Goal: Information Seeking & Learning: Compare options

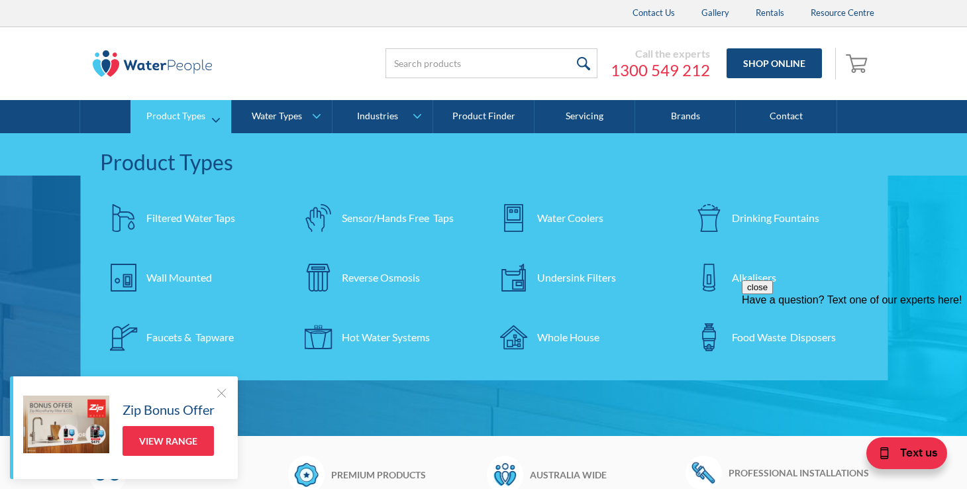
click at [194, 214] on div "Filtered Water Taps" at bounding box center [190, 218] width 89 height 16
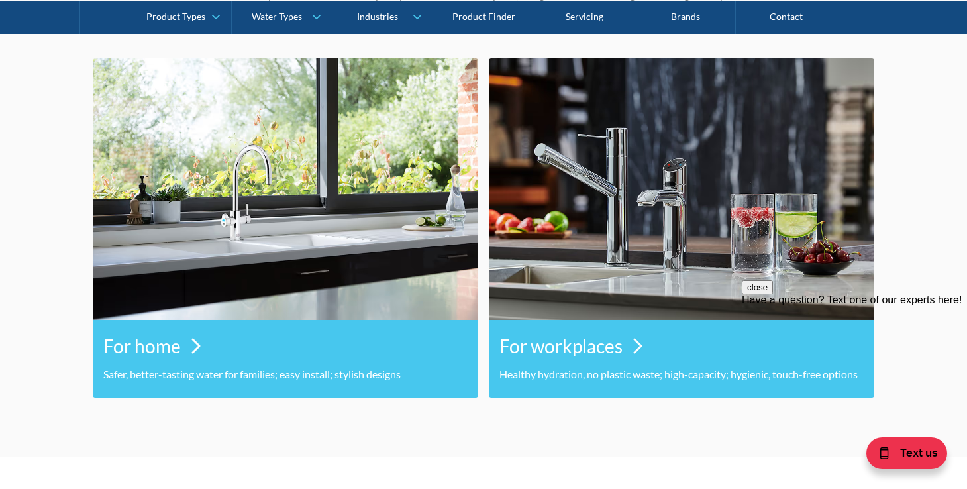
scroll to position [631, 0]
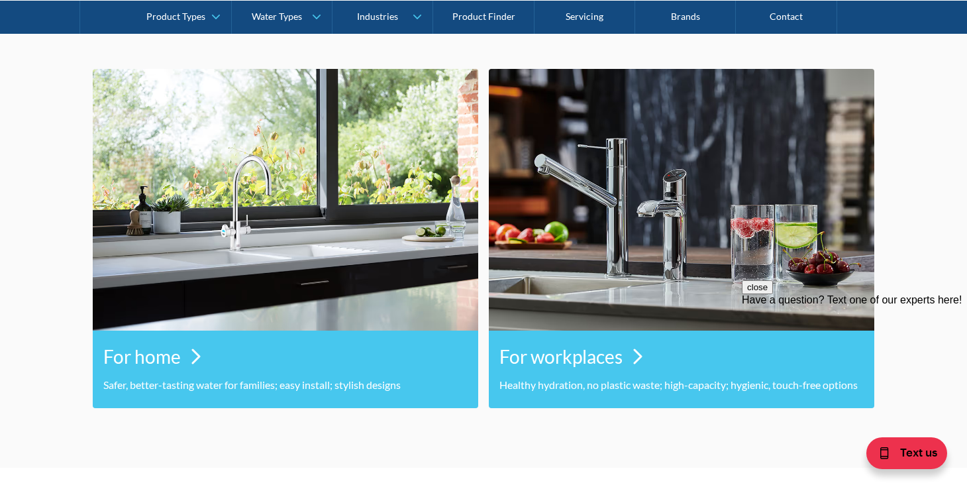
click at [177, 360] on h3 "For home" at bounding box center [141, 356] width 77 height 28
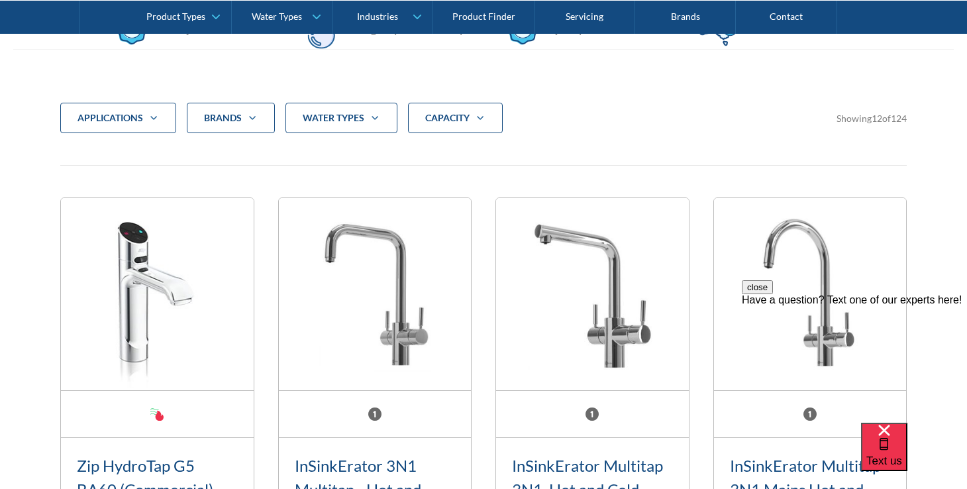
scroll to position [405, 0]
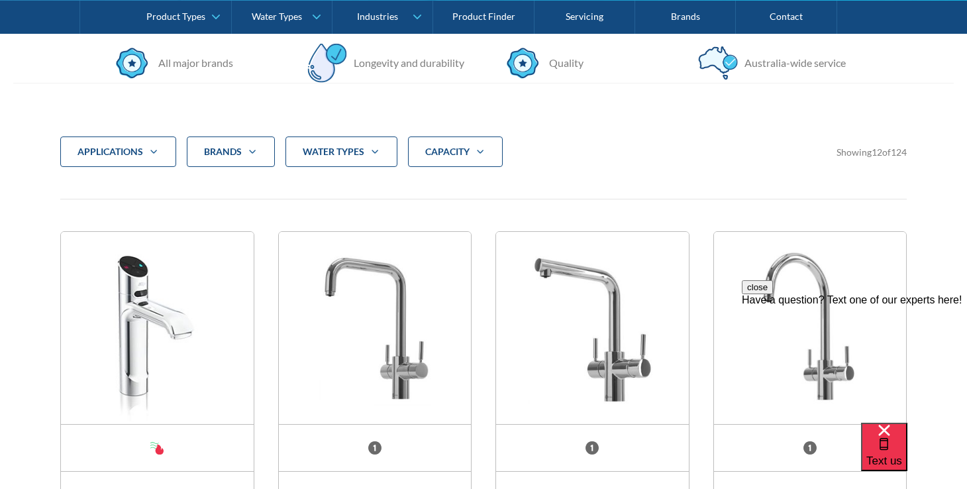
click at [242, 155] on div "Brands" at bounding box center [223, 151] width 38 height 13
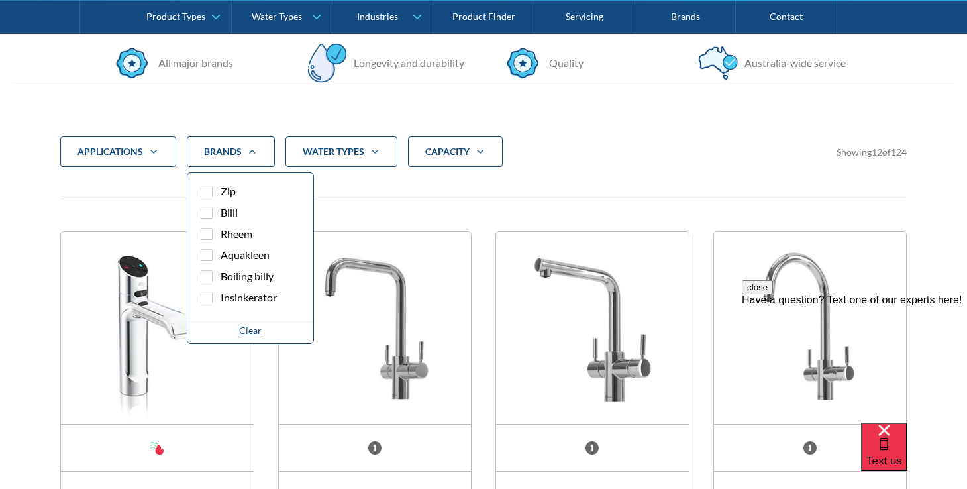
click at [207, 188] on div "Filter 5" at bounding box center [207, 191] width 12 height 12
click at [214, 188] on input "Zip" at bounding box center [218, 187] width 9 height 9
checkbox input "true"
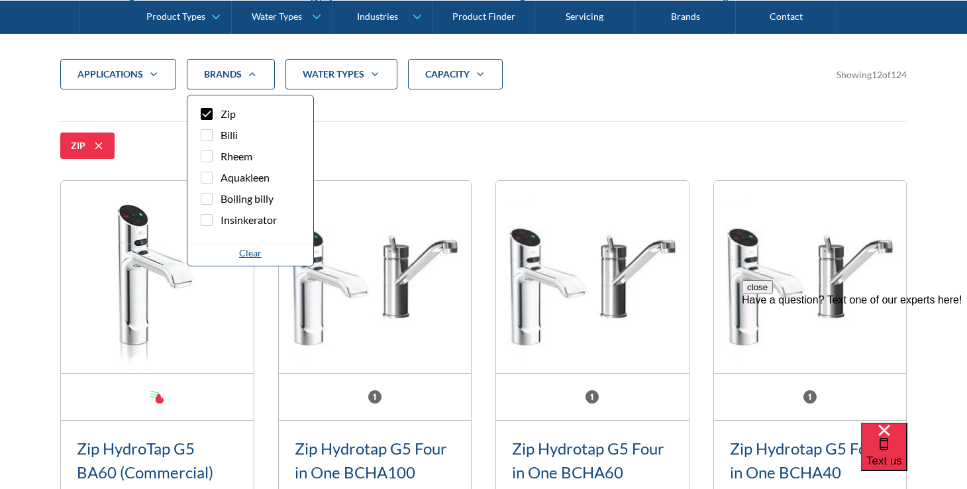
scroll to position [488, 0]
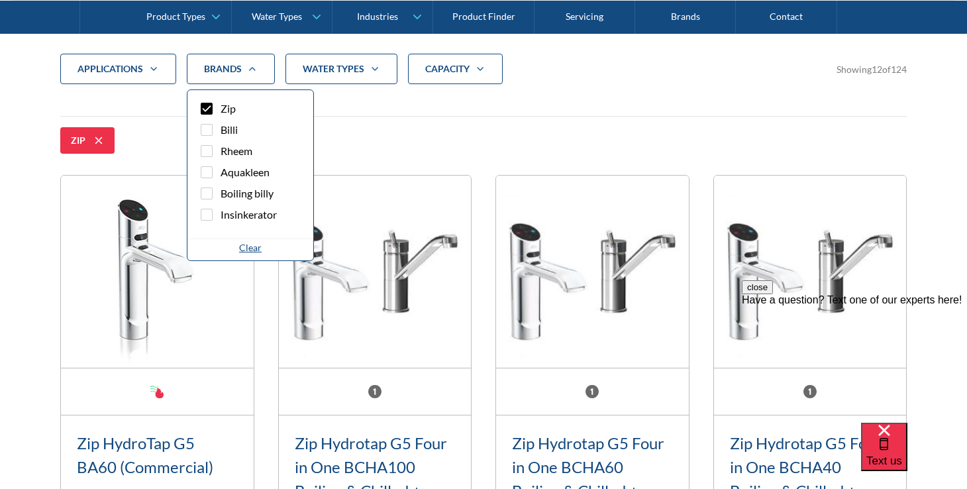
click at [161, 72] on icon "Filter 5" at bounding box center [154, 69] width 16 height 11
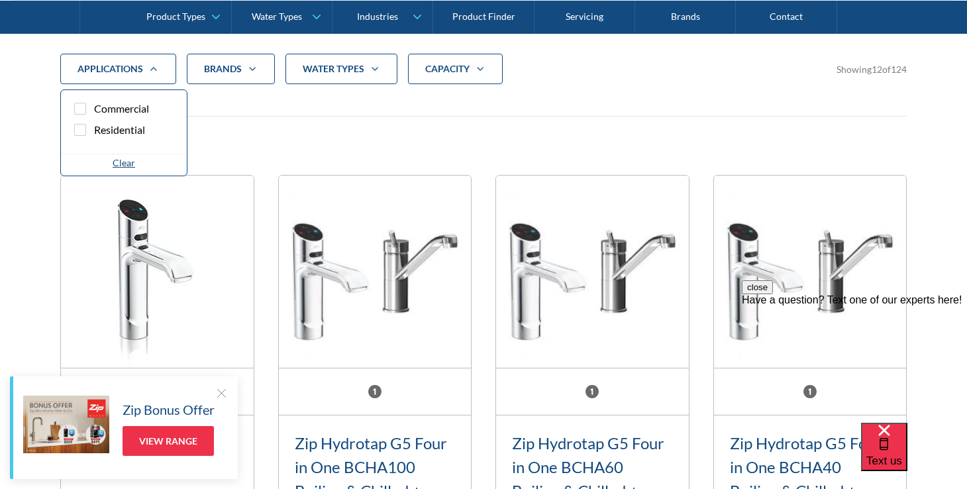
click at [83, 129] on div "Filter 5" at bounding box center [80, 130] width 12 height 12
click at [87, 129] on input "Residential" at bounding box center [91, 126] width 9 height 9
checkbox input "true"
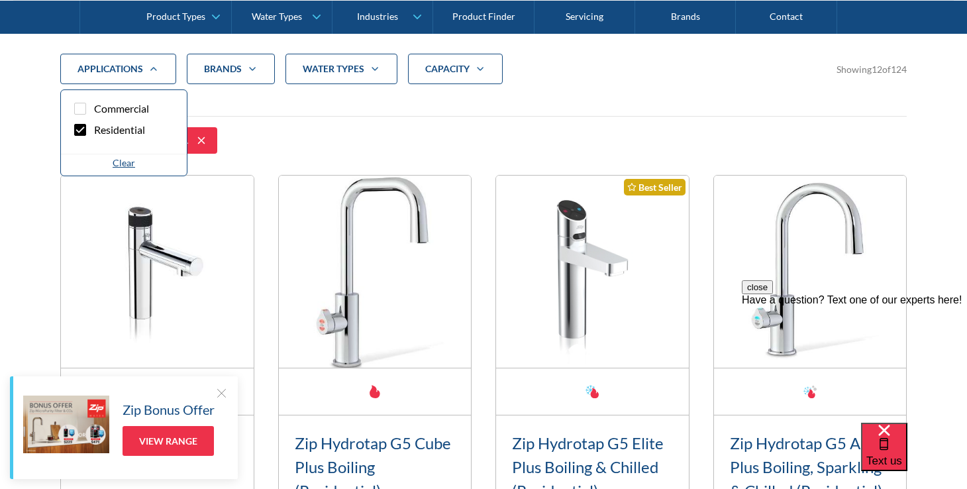
click at [348, 68] on strong "water Types" at bounding box center [334, 68] width 62 height 11
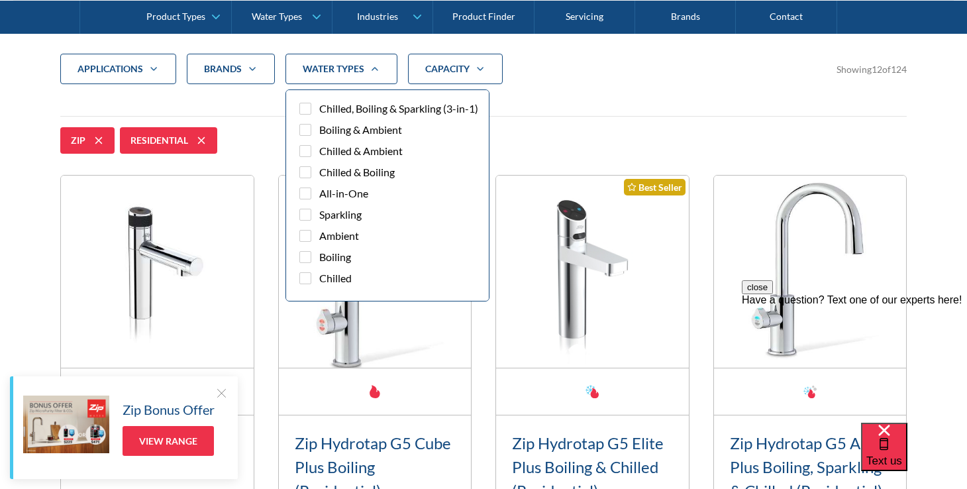
click at [307, 110] on div "Filter 5" at bounding box center [305, 109] width 12 height 12
click at [313, 109] on input "Chilled, Boiling & Sparkling (3-in-1)" at bounding box center [317, 105] width 9 height 9
checkbox input "true"
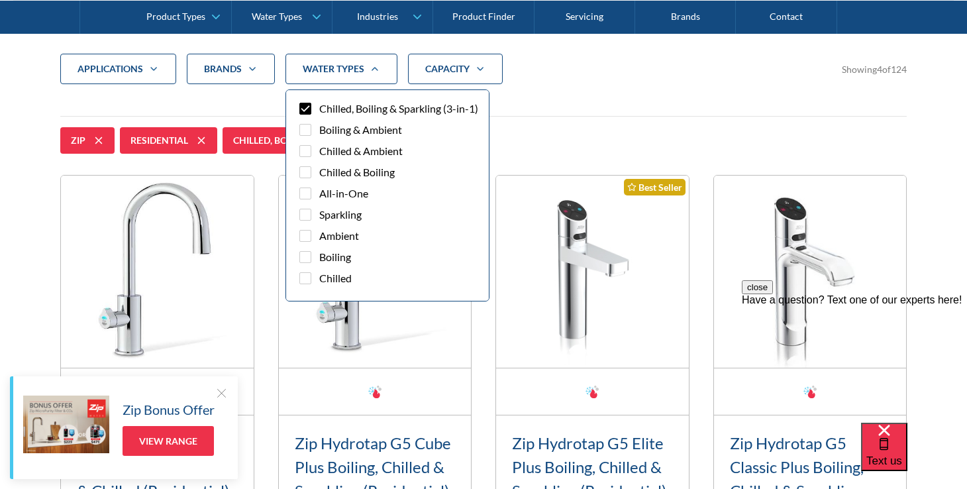
click at [475, 65] on icon "Filter 5" at bounding box center [480, 69] width 16 height 11
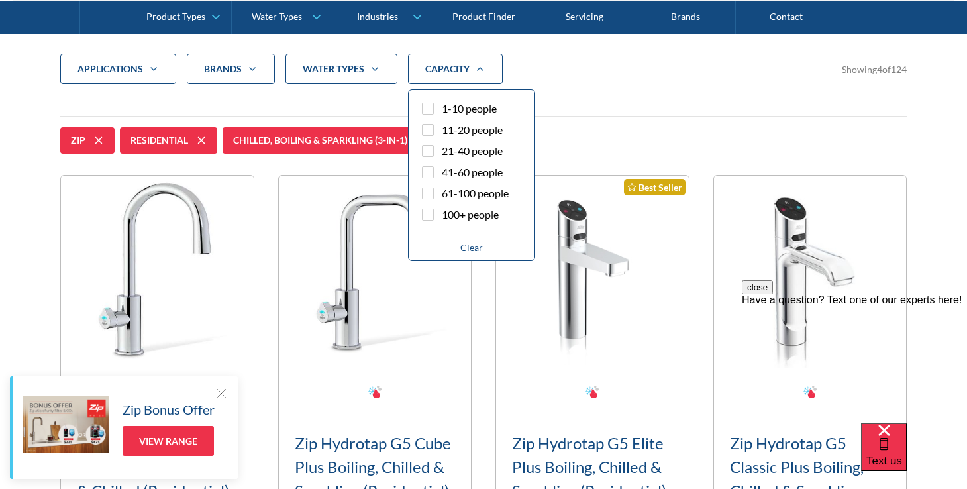
click at [430, 108] on div "Filter 5" at bounding box center [428, 109] width 12 height 12
click at [435, 108] on input "1-10 people" at bounding box center [439, 105] width 9 height 9
checkbox input "true"
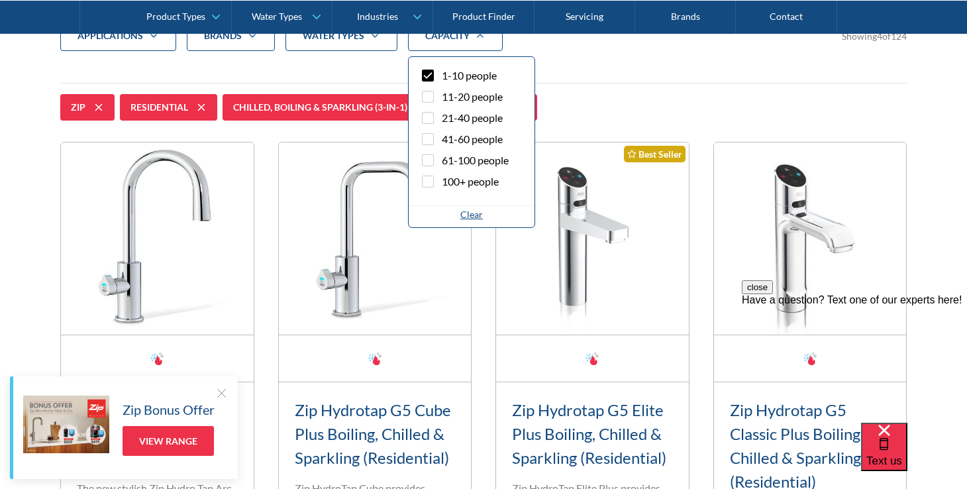
scroll to position [531, 0]
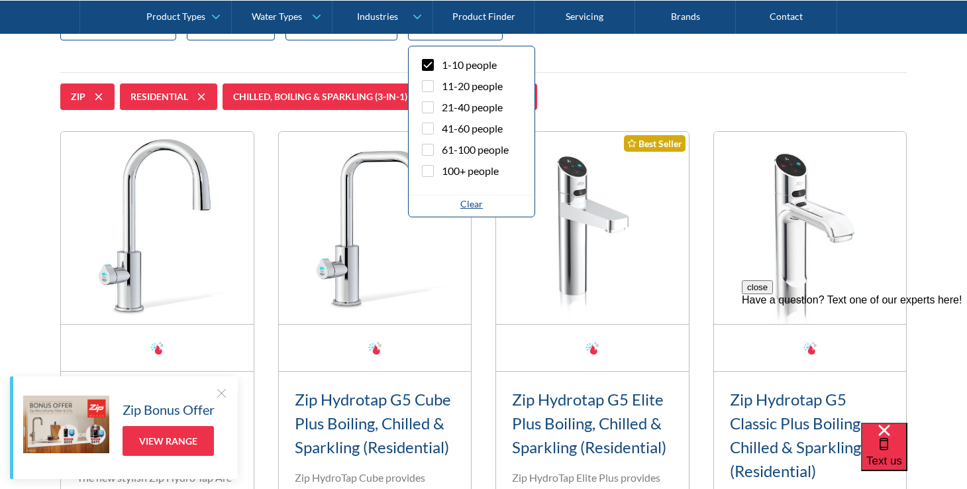
click at [613, 73] on div "applications Commercial Residential Clear Brands Zip Billi Rheem Aquakleen Boil…" at bounding box center [483, 334] width 847 height 648
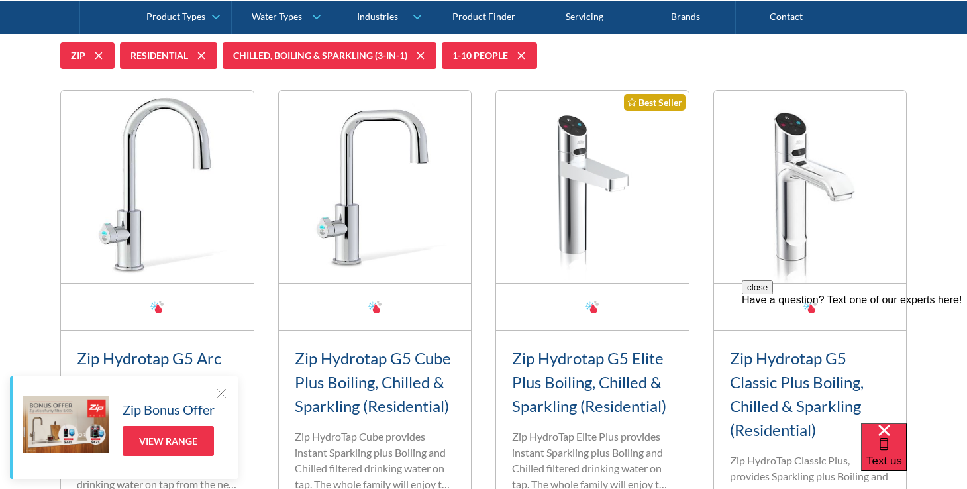
scroll to position [574, 0]
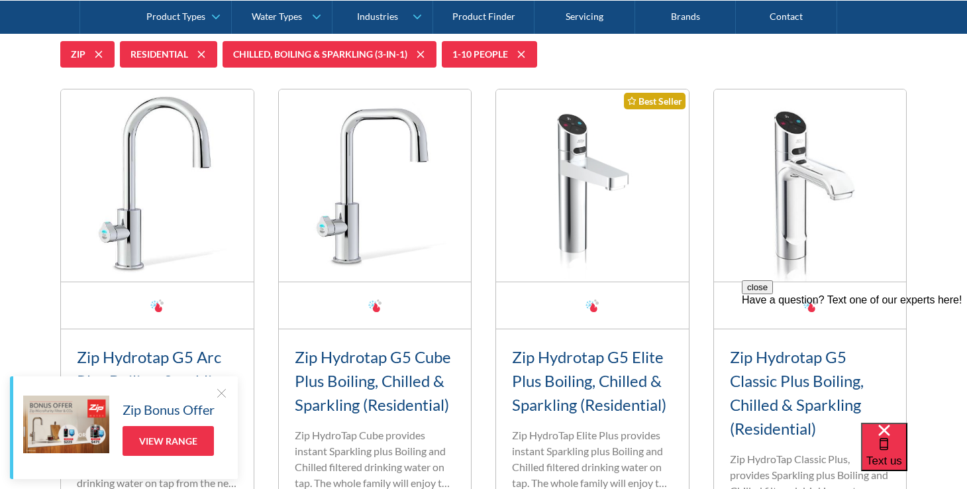
click at [221, 389] on div at bounding box center [221, 392] width 13 height 13
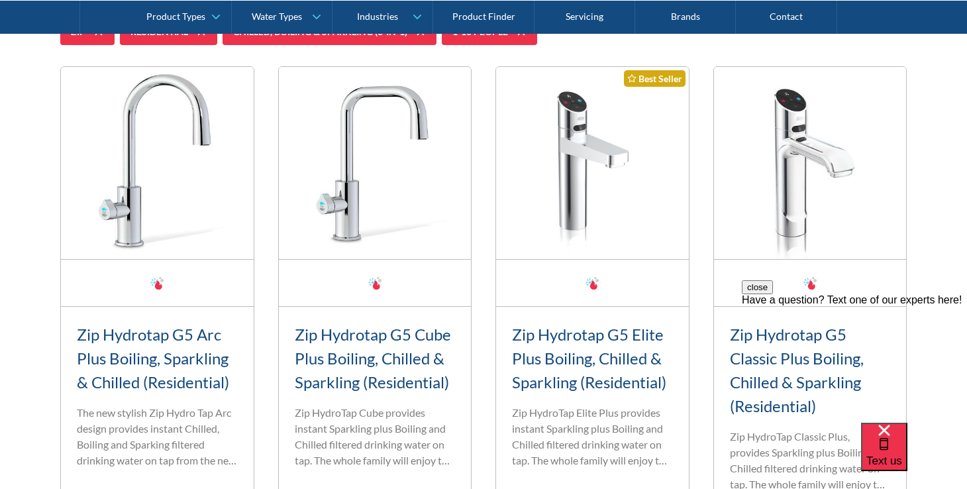
scroll to position [592, 0]
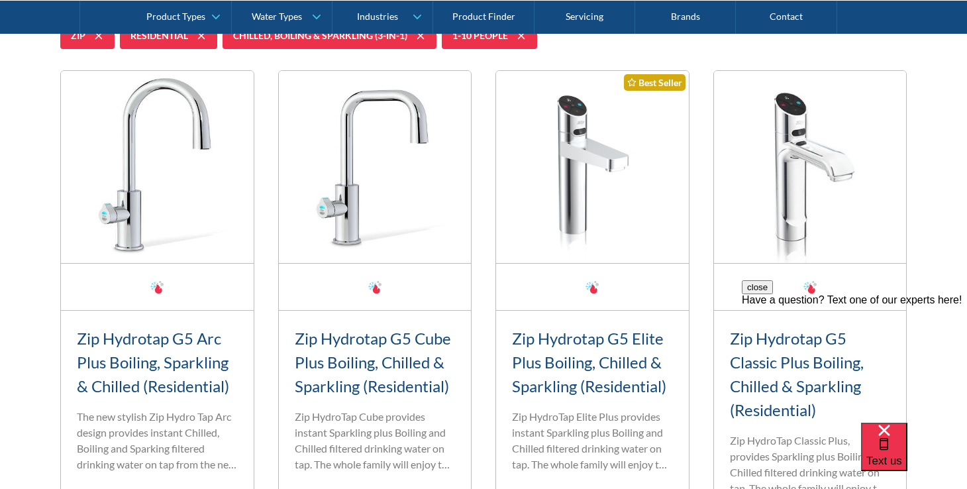
click at [185, 363] on link "Zip Hydrotap G5 Arc Plus Boiling, Sparkling & Chilled (Residential)" at bounding box center [153, 362] width 152 height 67
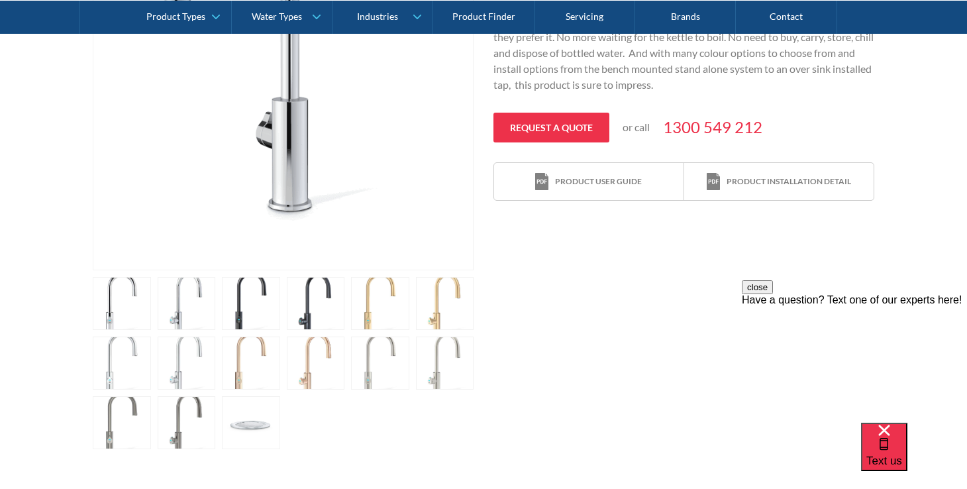
scroll to position [509, 0]
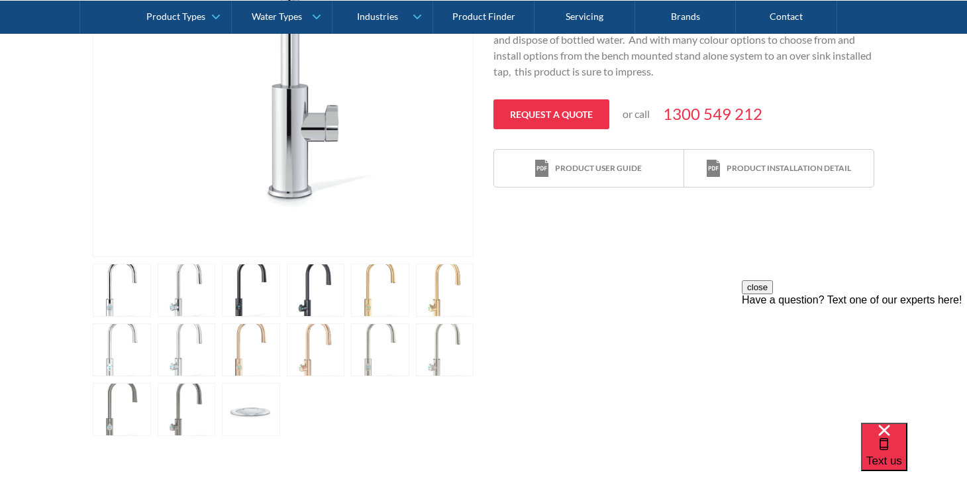
click at [232, 287] on link "open lightbox" at bounding box center [251, 290] width 58 height 53
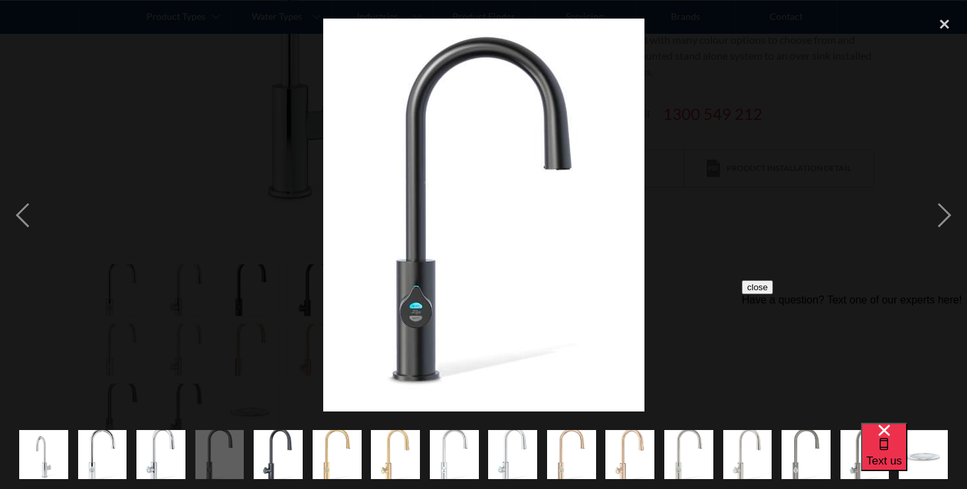
click at [215, 236] on div at bounding box center [483, 215] width 967 height 411
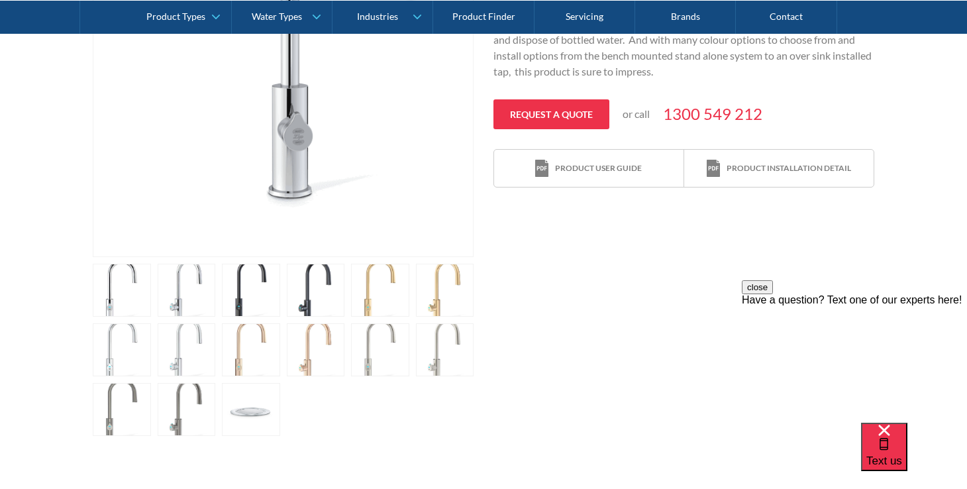
click at [320, 285] on link "open lightbox" at bounding box center [316, 290] width 58 height 53
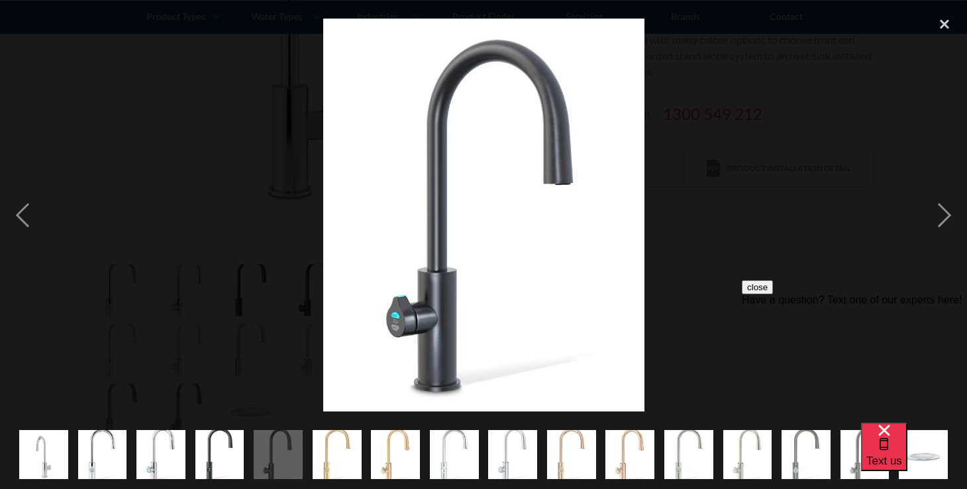
click at [201, 134] on div at bounding box center [483, 215] width 967 height 411
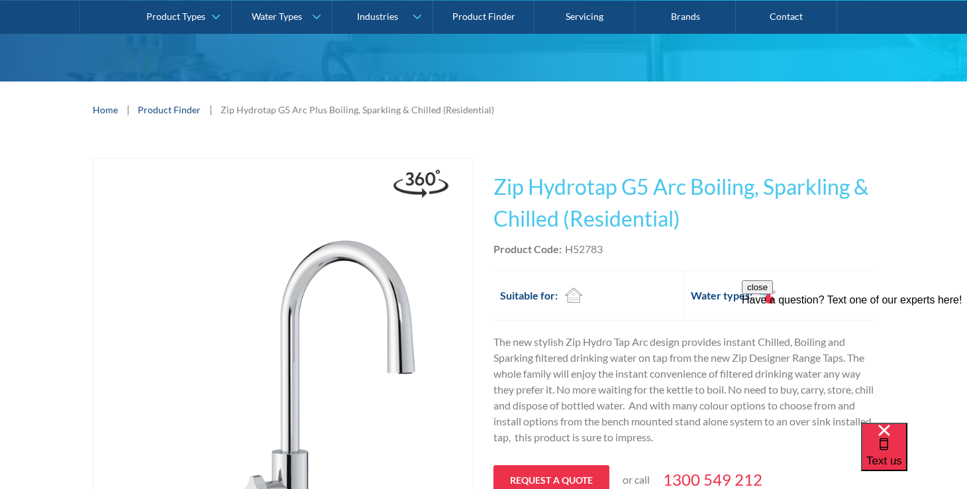
scroll to position [140, 0]
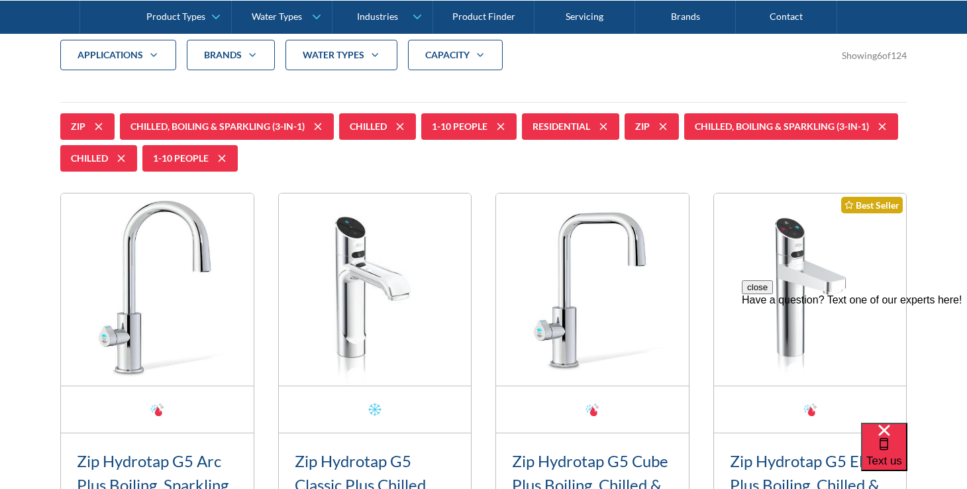
scroll to position [501, 0]
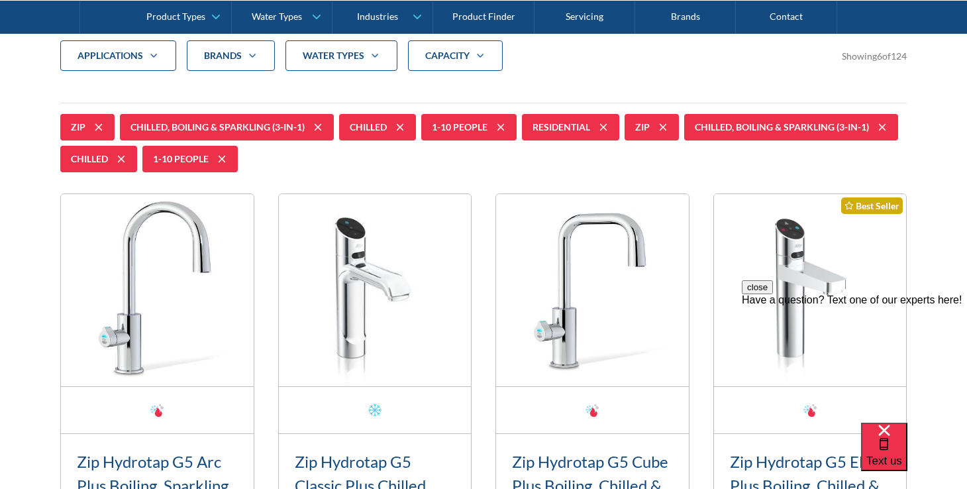
click at [280, 127] on div "Chilled, Boiling & Sparkling (3-in-1)" at bounding box center [217, 127] width 174 height 13
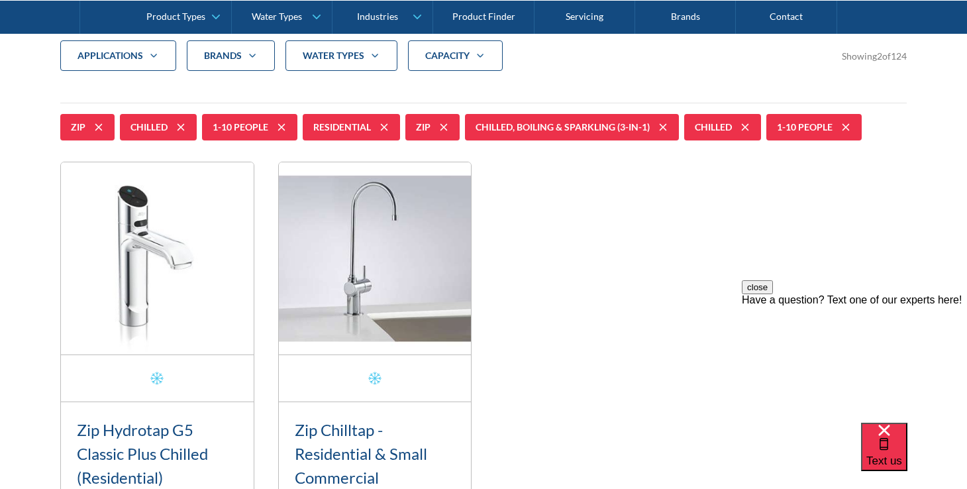
scroll to position [488, 0]
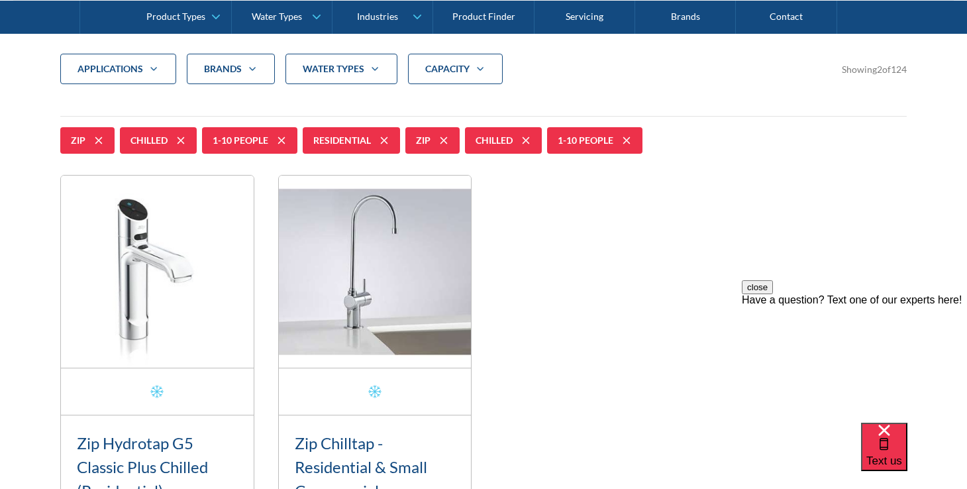
click at [350, 66] on strong "water Types" at bounding box center [334, 68] width 62 height 11
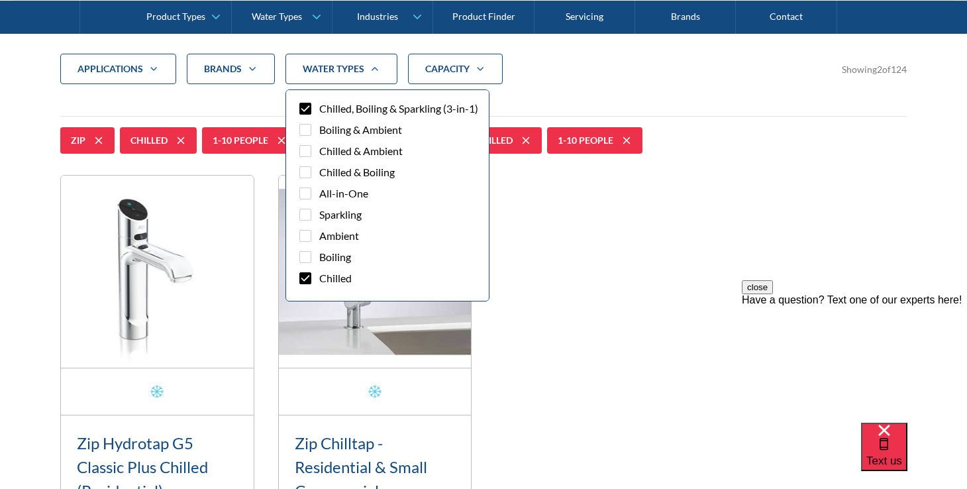
click at [307, 110] on div "Filter 5" at bounding box center [305, 109] width 12 height 12
click at [313, 109] on input "Chilled, Boiling & Sparkling (3-in-1)" at bounding box center [317, 105] width 9 height 9
checkbox input "true"
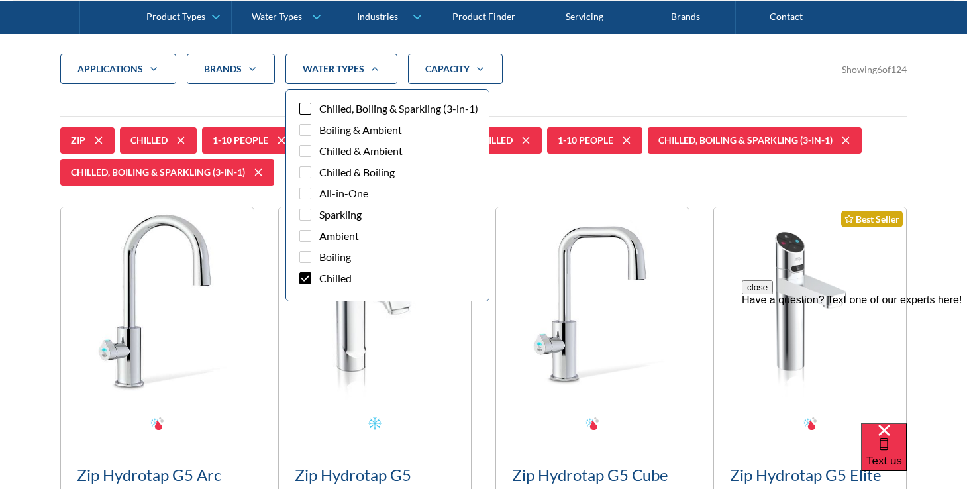
scroll to position [23, 0]
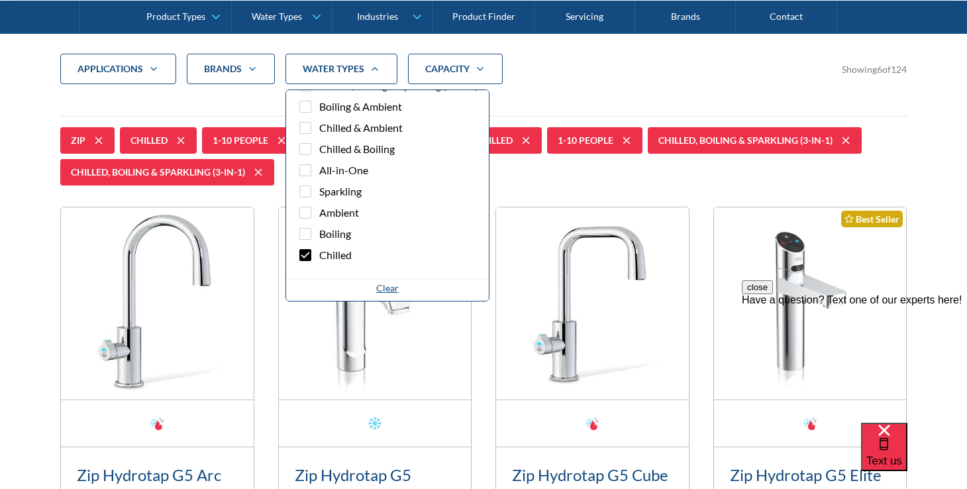
click at [307, 192] on div "Filter 5" at bounding box center [305, 191] width 12 height 12
click at [313, 192] on input "Sparkling" at bounding box center [317, 187] width 9 height 9
checkbox input "true"
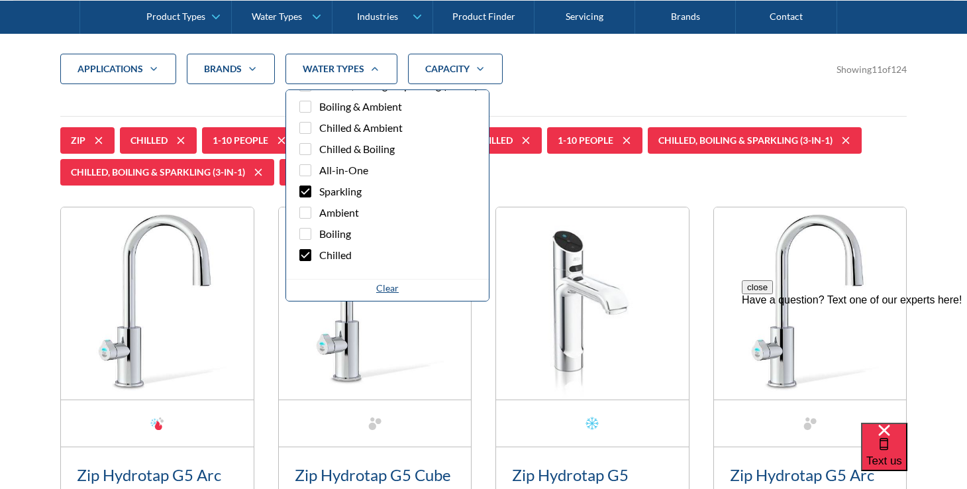
click at [595, 70] on div "applications Commercial Residential Clear Brands Zip Billi Rheem Aquakleen Boil…" at bounding box center [483, 69] width 847 height 30
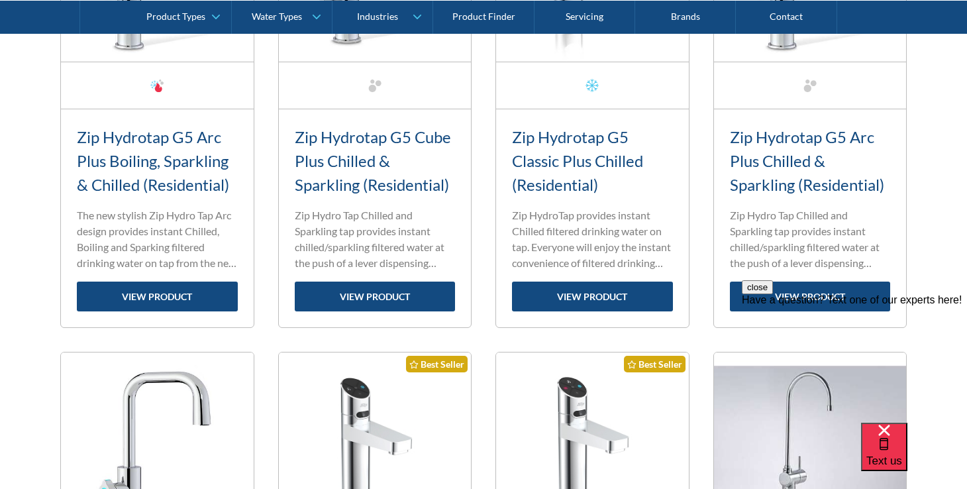
scroll to position [829, 0]
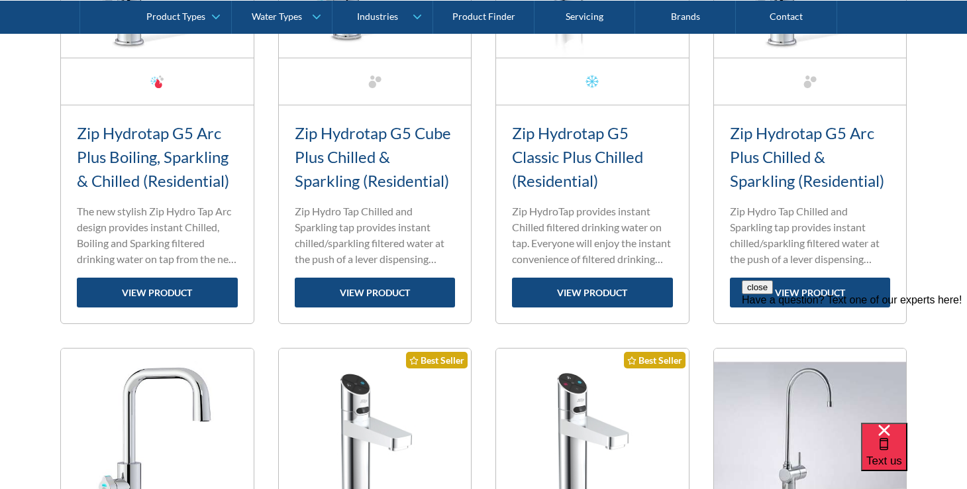
click at [764, 291] on div "close Have a question? Text one of our experts here!" at bounding box center [854, 359] width 225 height 159
click at [791, 291] on div "close Have a question? Text one of our experts here!" at bounding box center [854, 359] width 225 height 159
click at [775, 136] on link "Zip Hydrotap G5 Arc Plus Chilled & Sparkling (Residential)" at bounding box center [807, 156] width 154 height 67
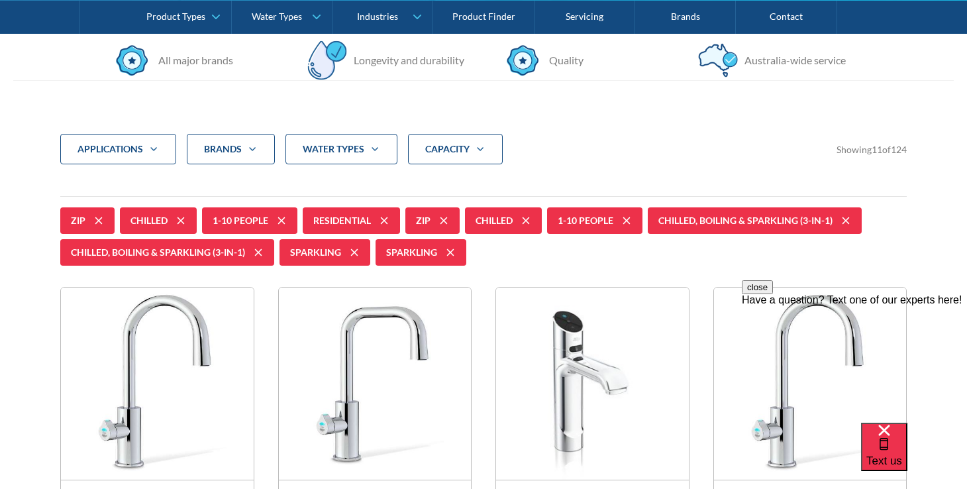
scroll to position [375, 0]
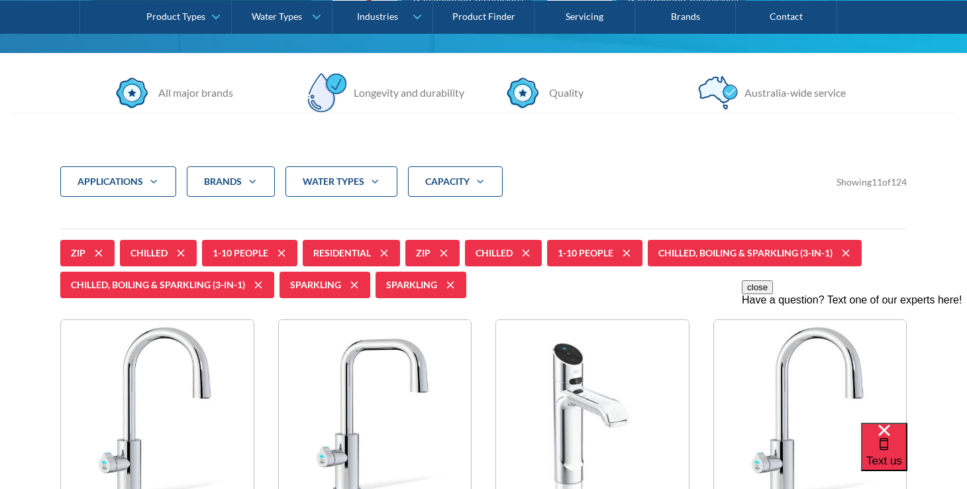
click at [258, 285] on icon at bounding box center [258, 285] width 7 height 7
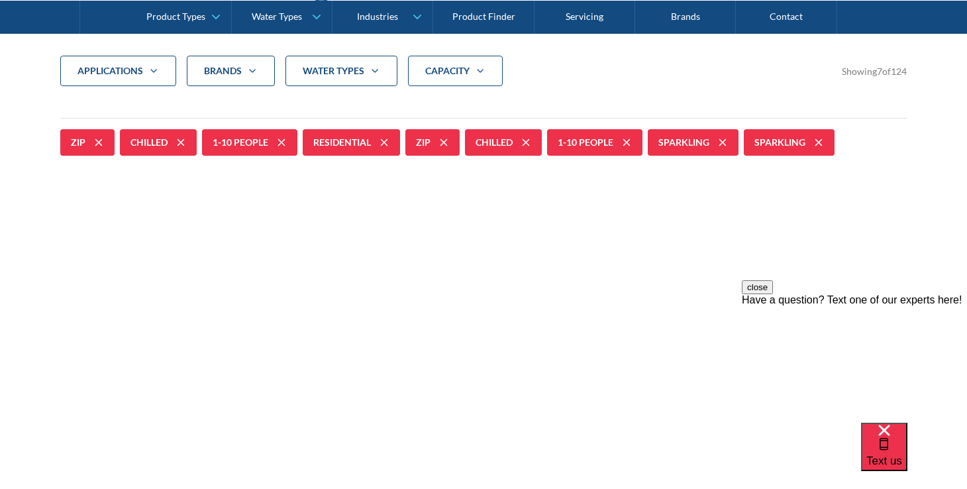
scroll to position [488, 0]
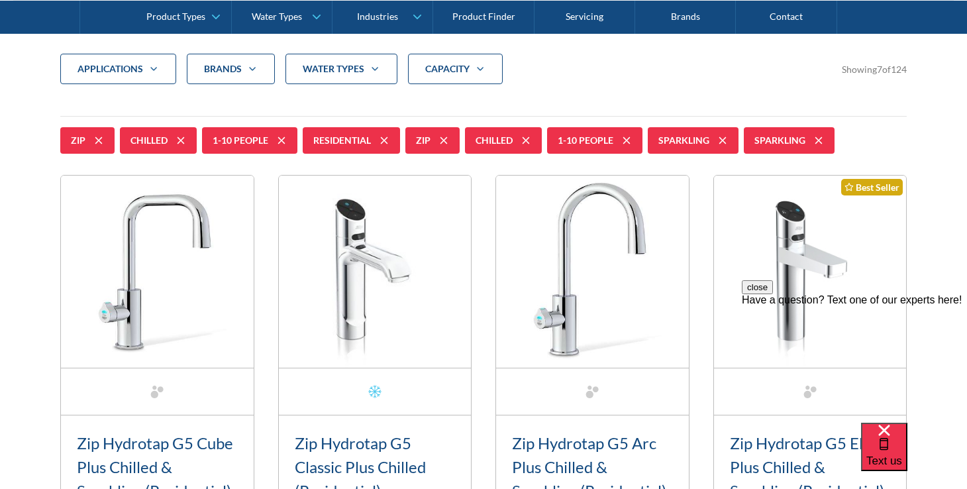
click at [530, 140] on icon at bounding box center [526, 140] width 16 height 16
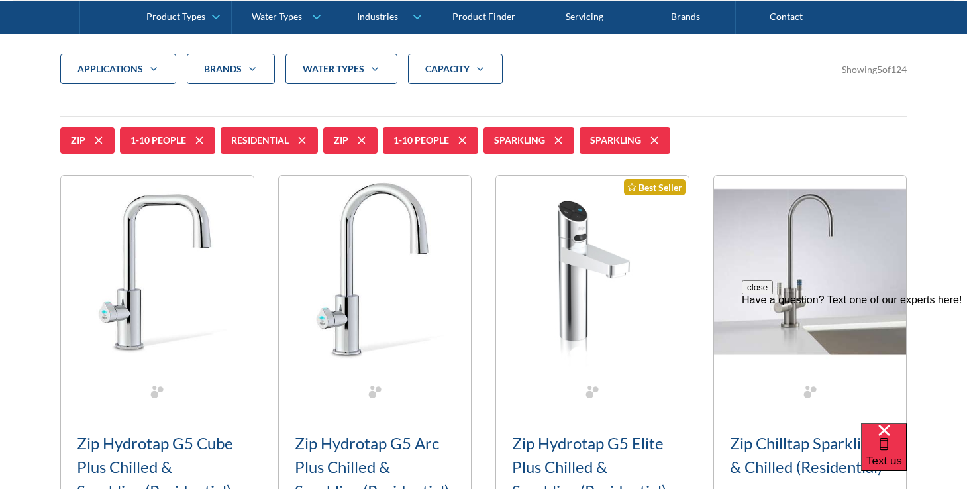
click at [464, 140] on icon at bounding box center [462, 140] width 16 height 16
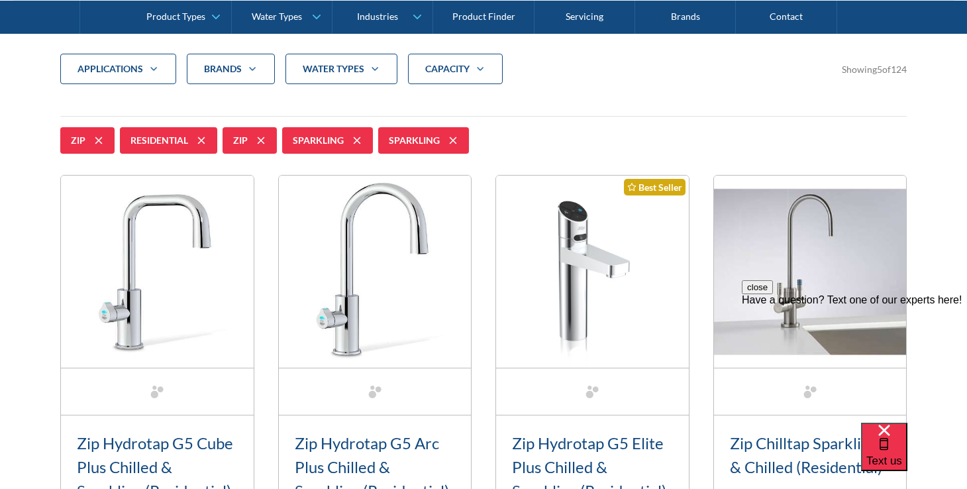
click at [458, 140] on icon at bounding box center [453, 140] width 16 height 16
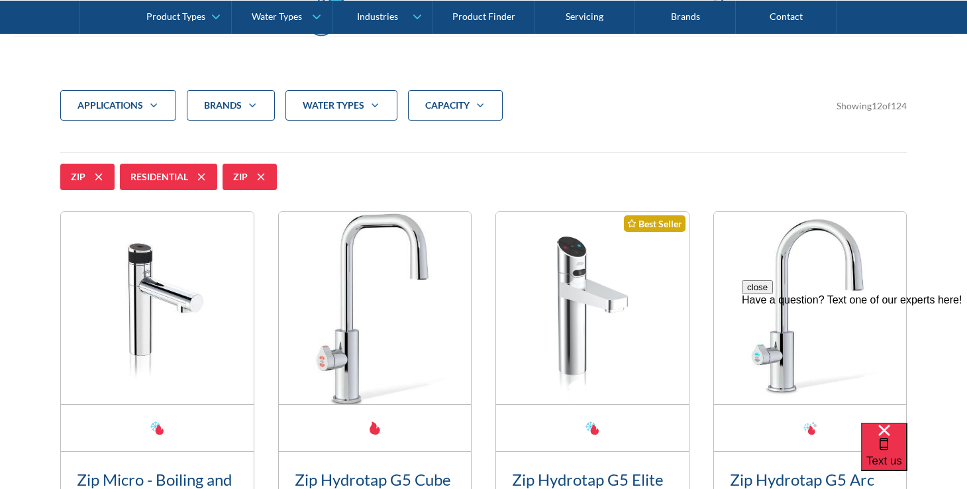
scroll to position [449, 0]
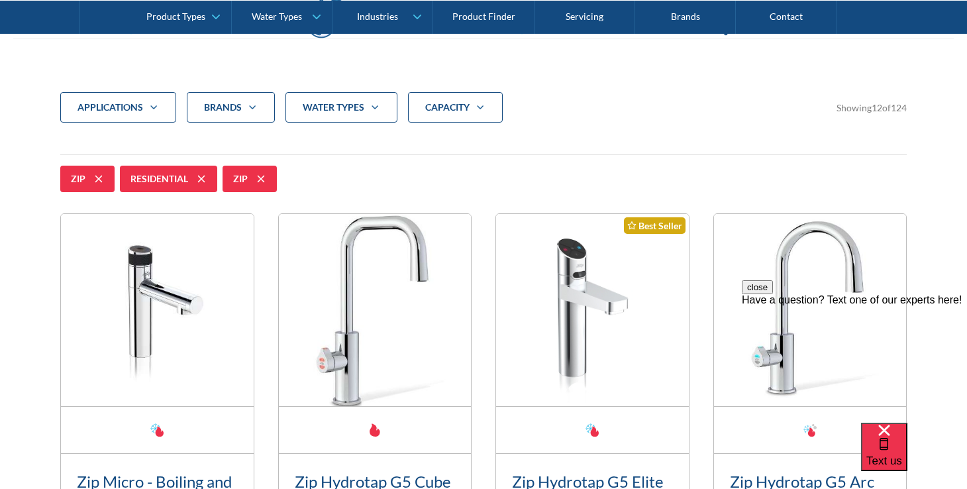
click at [372, 117] on div "water Types" at bounding box center [341, 107] width 112 height 30
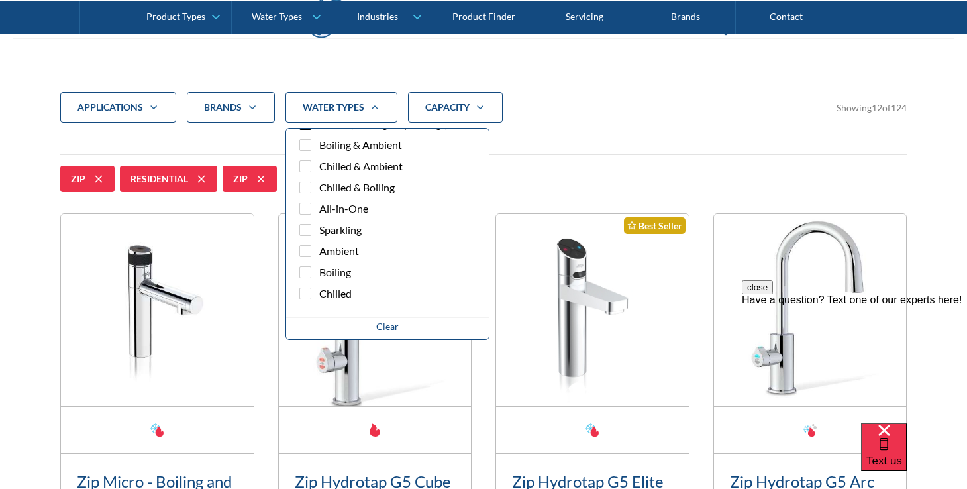
scroll to position [0, 0]
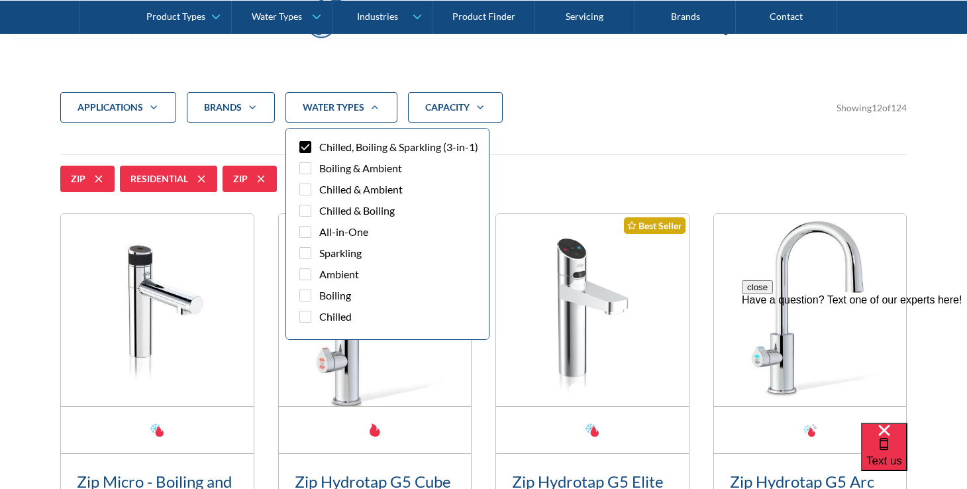
click at [309, 149] on div "Filter 5" at bounding box center [305, 147] width 12 height 12
click at [313, 148] on input "Chilled, Boiling & Sparkling (3-in-1)" at bounding box center [317, 143] width 9 height 9
checkbox input "true"
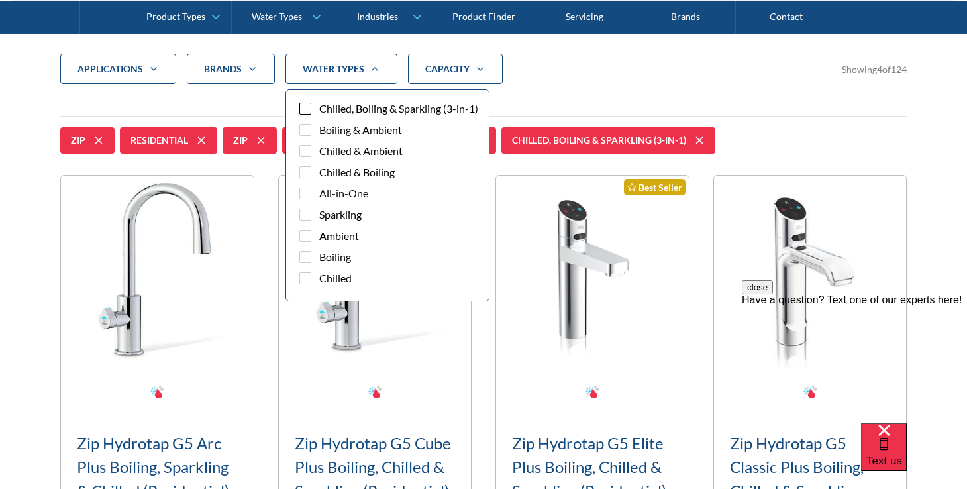
scroll to position [23, 0]
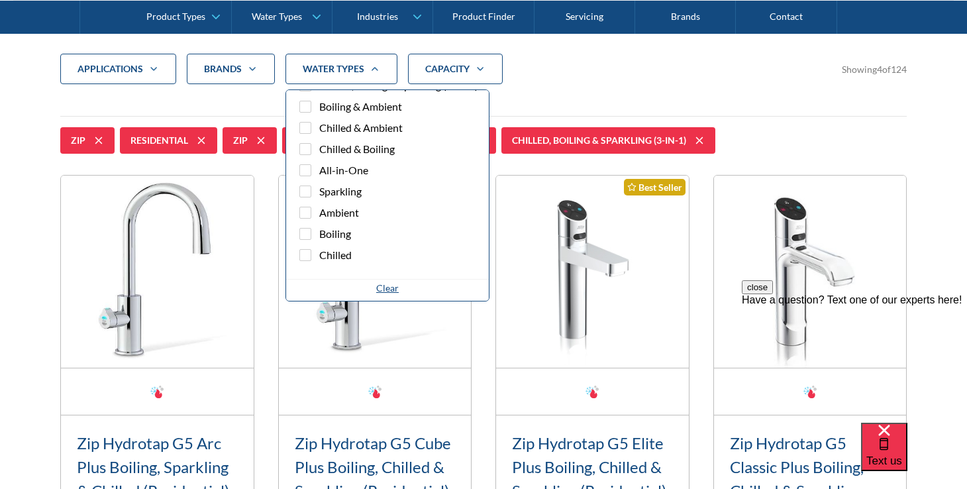
click at [307, 211] on div "Filter 5" at bounding box center [305, 213] width 12 height 12
click at [313, 211] on input "Ambient" at bounding box center [317, 209] width 9 height 9
checkbox input "true"
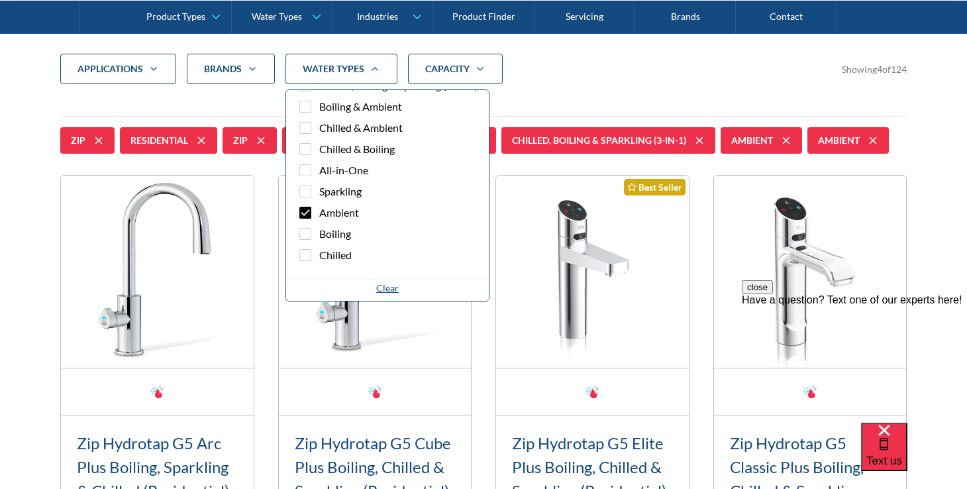
click at [305, 255] on div "Filter 5" at bounding box center [305, 255] width 12 height 12
click at [313, 255] on input "Chilled" at bounding box center [317, 251] width 9 height 9
checkbox input "true"
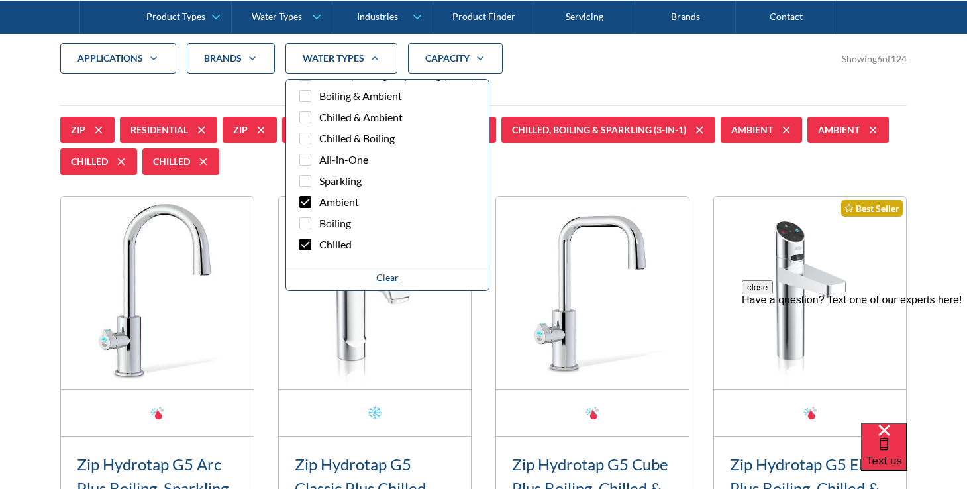
scroll to position [515, 0]
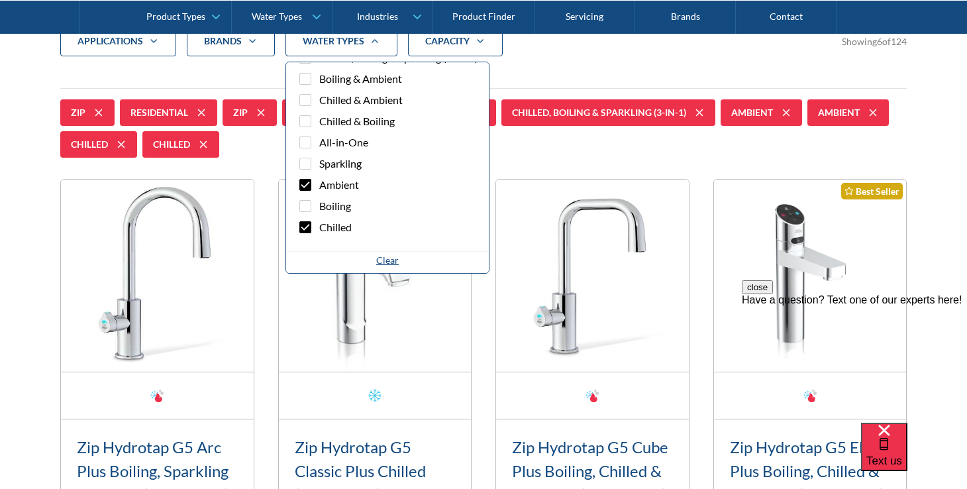
click at [309, 164] on div "Filter 5" at bounding box center [305, 164] width 12 height 12
click at [313, 164] on input "Sparkling" at bounding box center [317, 160] width 9 height 9
checkbox input "true"
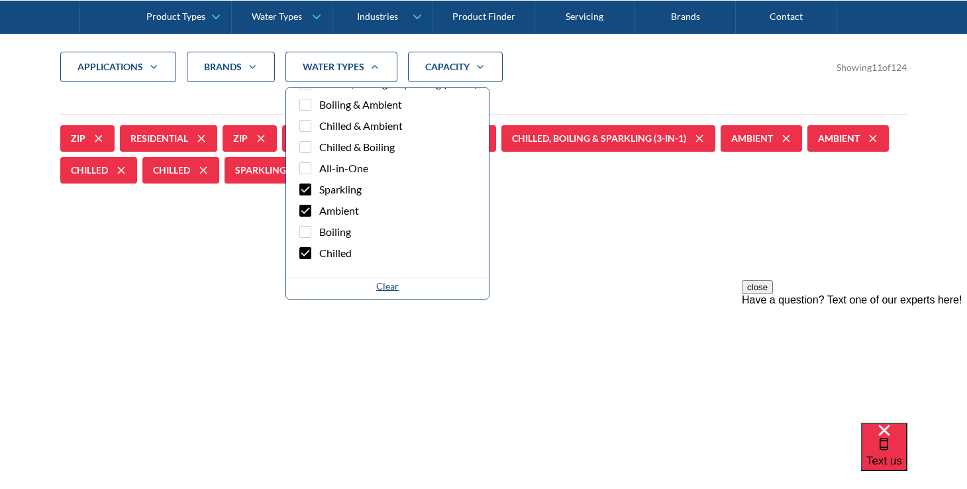
scroll to position [488, 0]
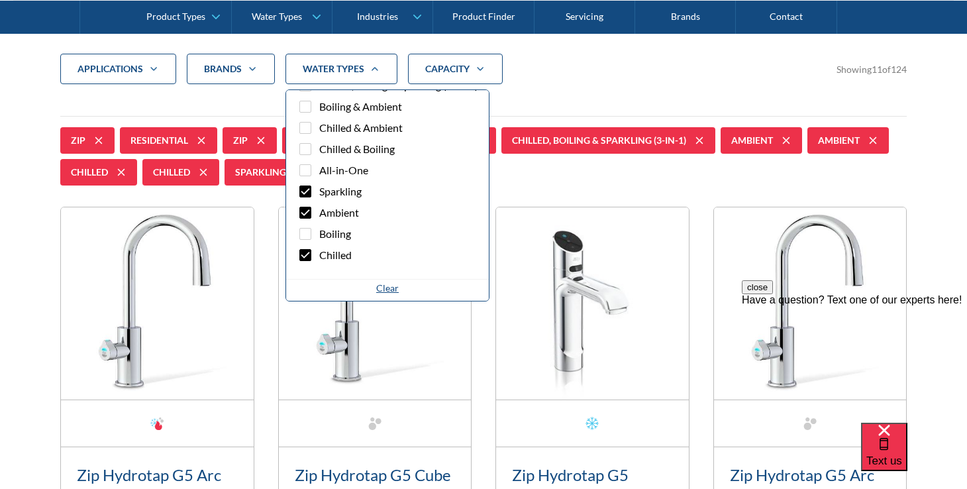
click at [584, 81] on div "applications Commercial Residential Clear Brands Zip Billi Rheem Aquakleen Boil…" at bounding box center [483, 69] width 847 height 30
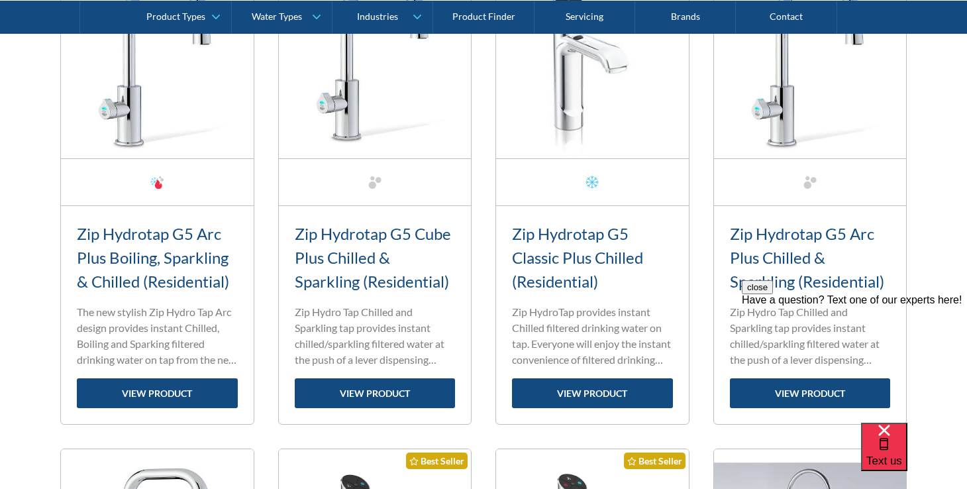
scroll to position [730, 0]
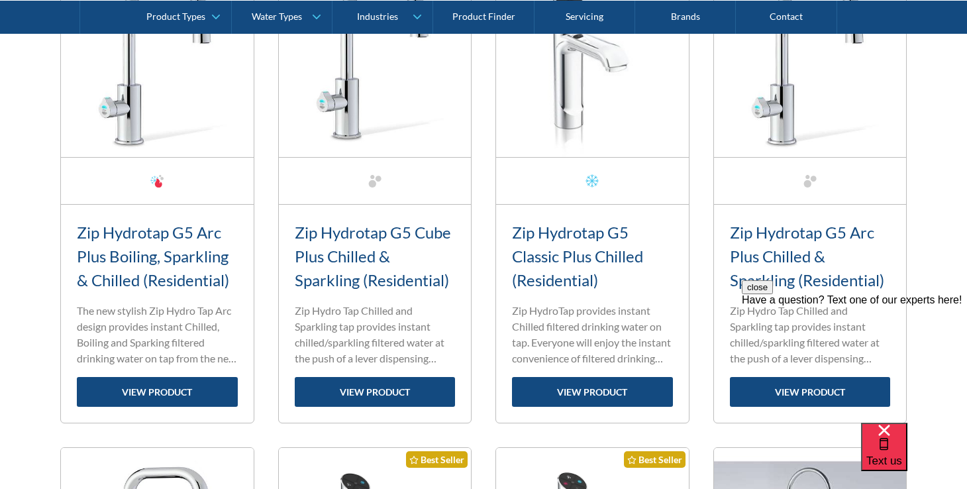
click at [150, 260] on link "Zip Hydrotap G5 Arc Plus Boiling, Sparkling & Chilled (Residential)" at bounding box center [153, 256] width 152 height 67
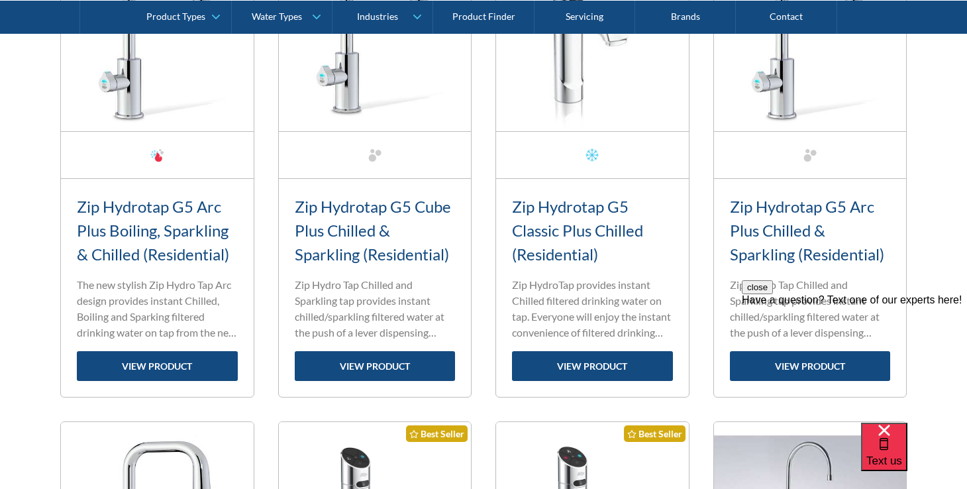
scroll to position [827, 0]
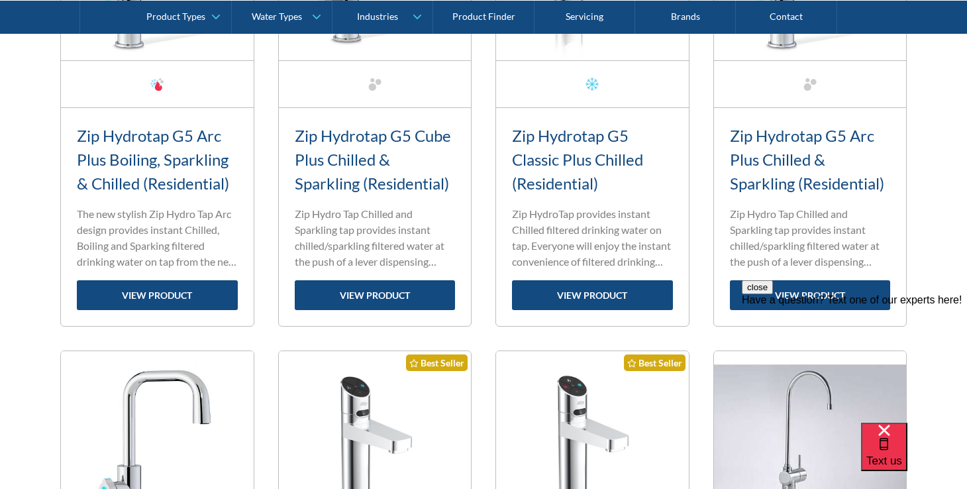
click at [779, 138] on link "Zip Hydrotap G5 Arc Plus Chilled & Sparkling (Residential)" at bounding box center [807, 159] width 154 height 67
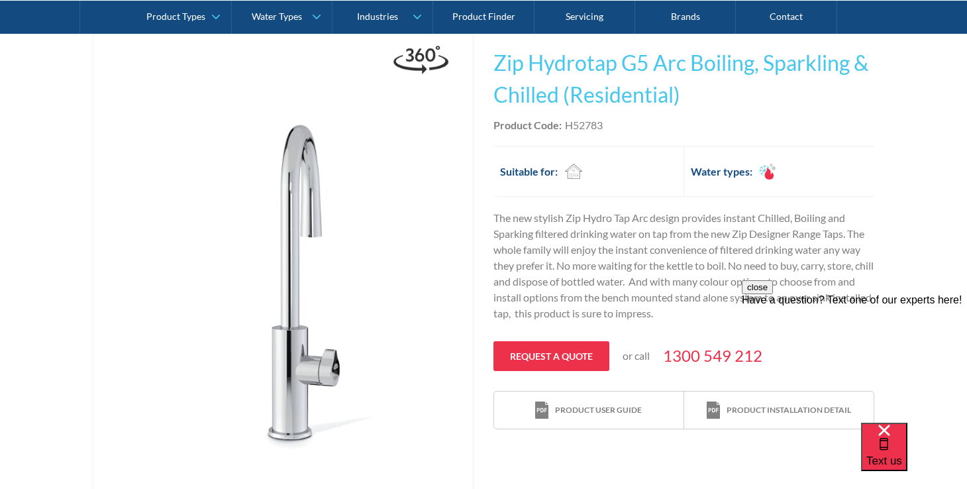
scroll to position [270, 0]
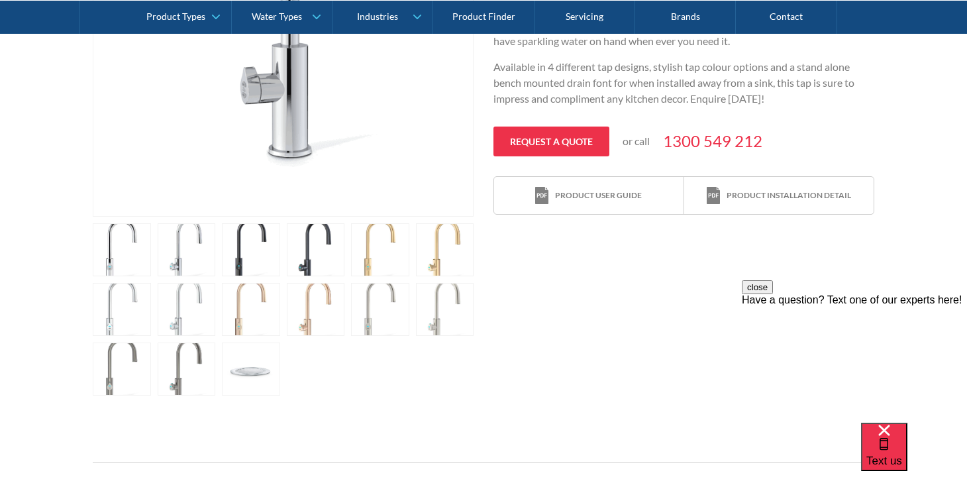
scroll to position [552, 0]
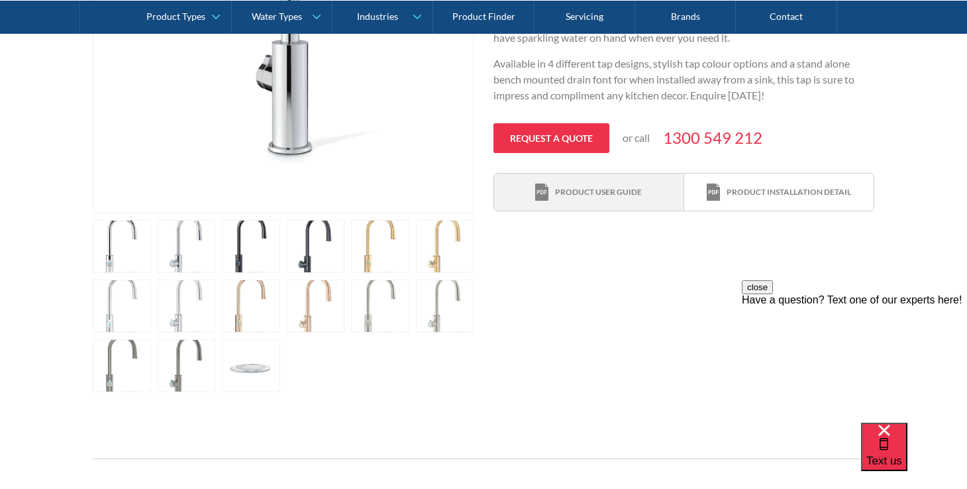
click at [634, 191] on div "Product user guide" at bounding box center [598, 192] width 87 height 12
click at [238, 367] on link "open lightbox" at bounding box center [251, 365] width 58 height 53
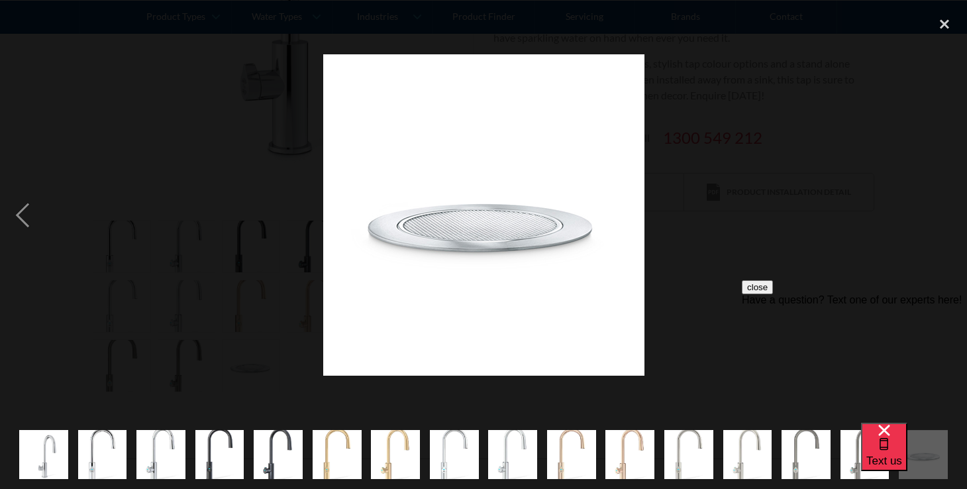
click at [168, 109] on div at bounding box center [483, 215] width 967 height 411
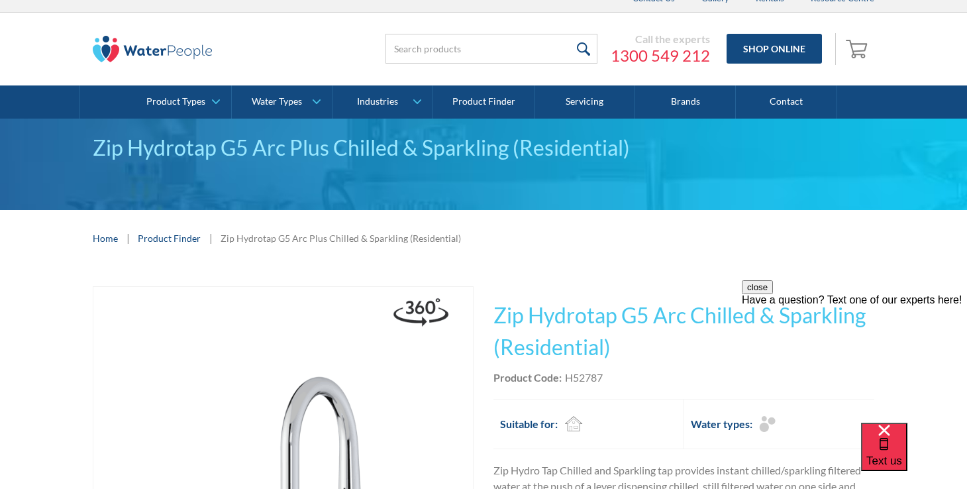
scroll to position [0, 0]
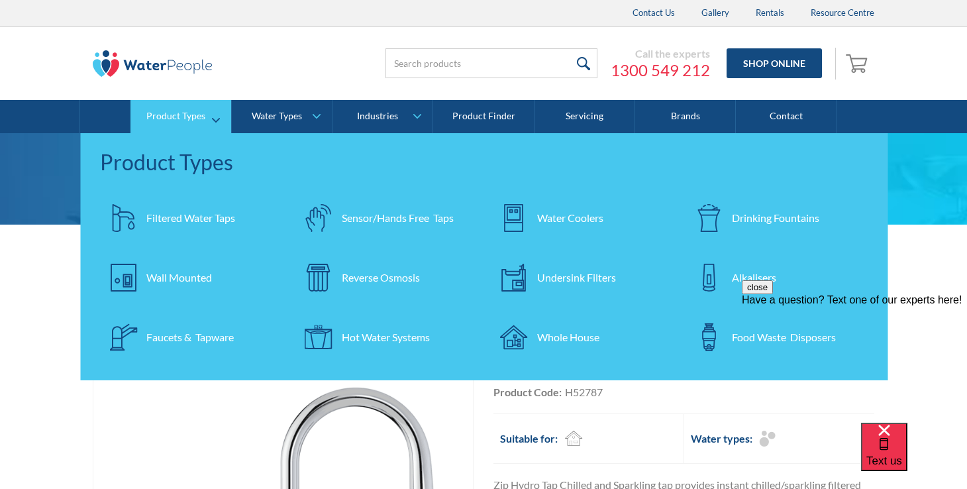
click at [172, 341] on div "Faucets & Tapware" at bounding box center [189, 337] width 87 height 16
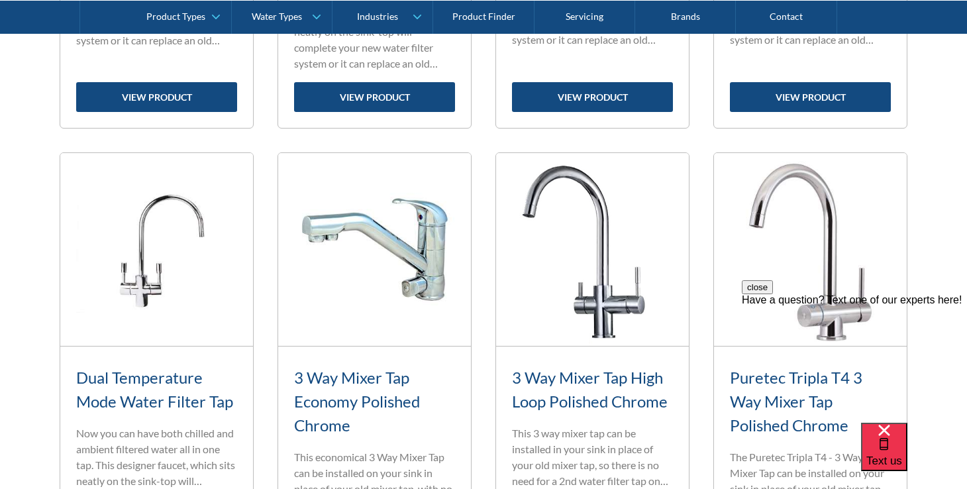
scroll to position [1320, 0]
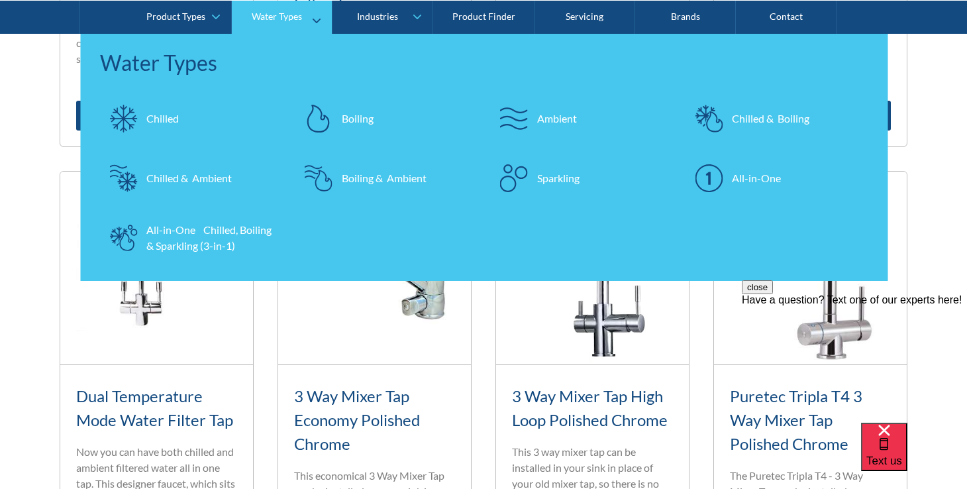
click at [148, 247] on div "All-in-One Chilled, Boiling & Sparkling (3-in-1)" at bounding box center [210, 237] width 129 height 32
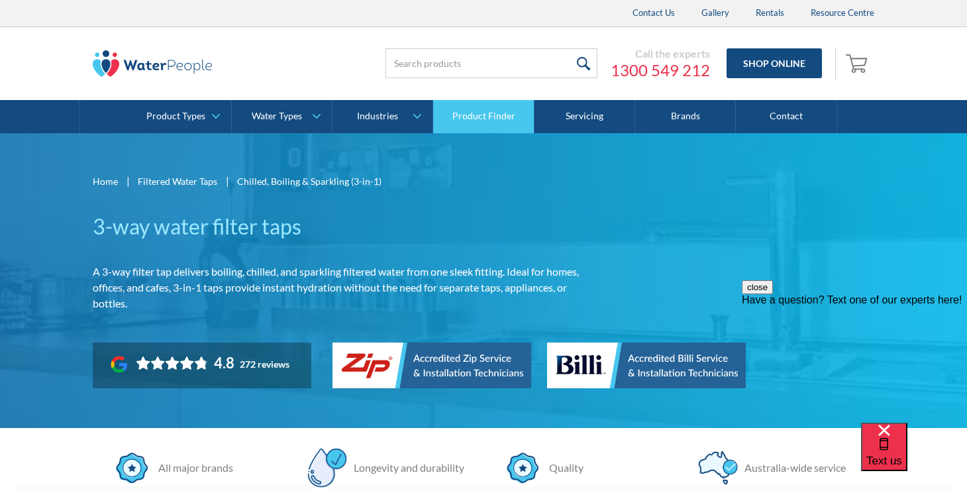
click at [488, 119] on link "Product Finder" at bounding box center [483, 116] width 101 height 33
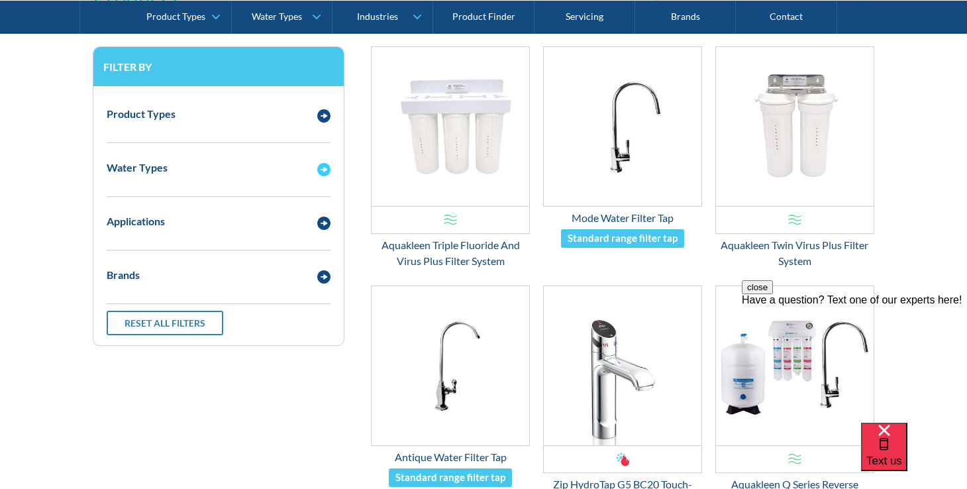
click at [321, 165] on img "Email Form 3" at bounding box center [323, 169] width 13 height 13
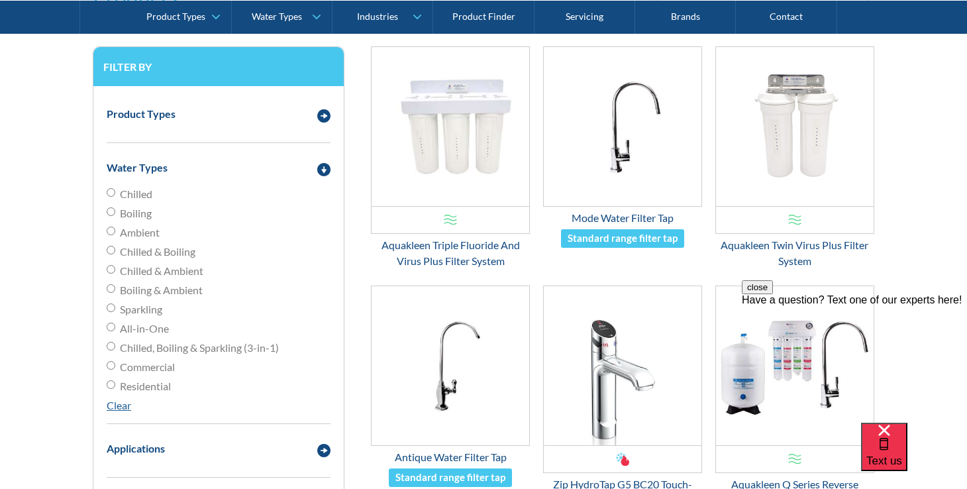
click at [113, 385] on input "Residential" at bounding box center [111, 384] width 9 height 9
radio input "true"
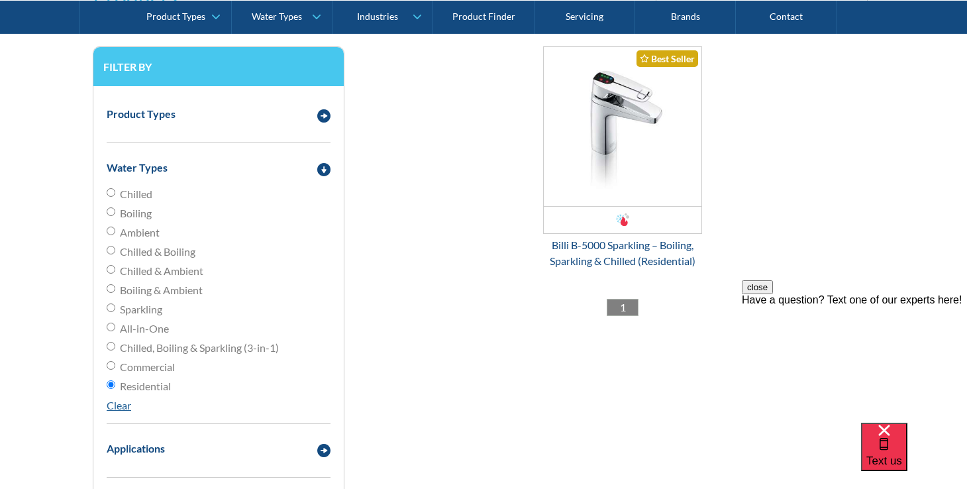
click at [110, 270] on input "Chilled & Ambient" at bounding box center [111, 269] width 9 height 9
radio input "true"
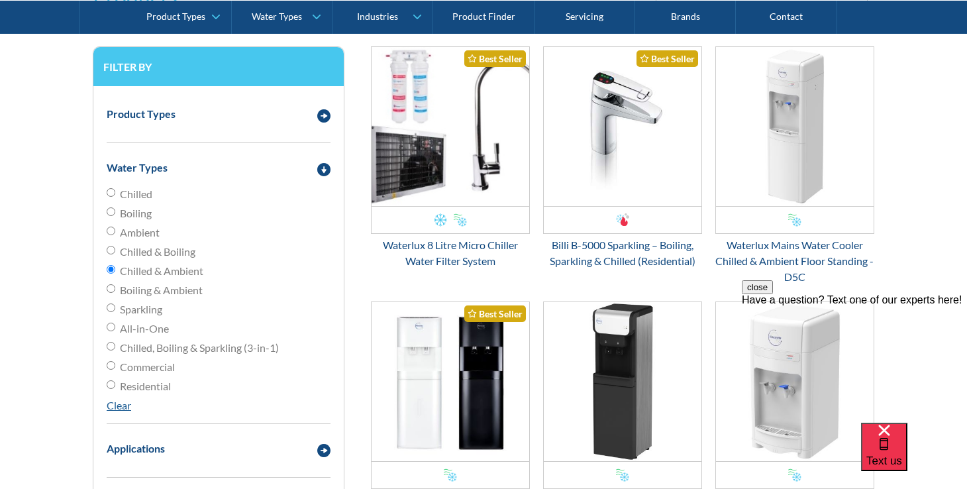
click at [117, 386] on label "Residential" at bounding box center [219, 386] width 224 height 16
click at [115, 386] on input "Residential" at bounding box center [111, 384] width 9 height 9
radio input "true"
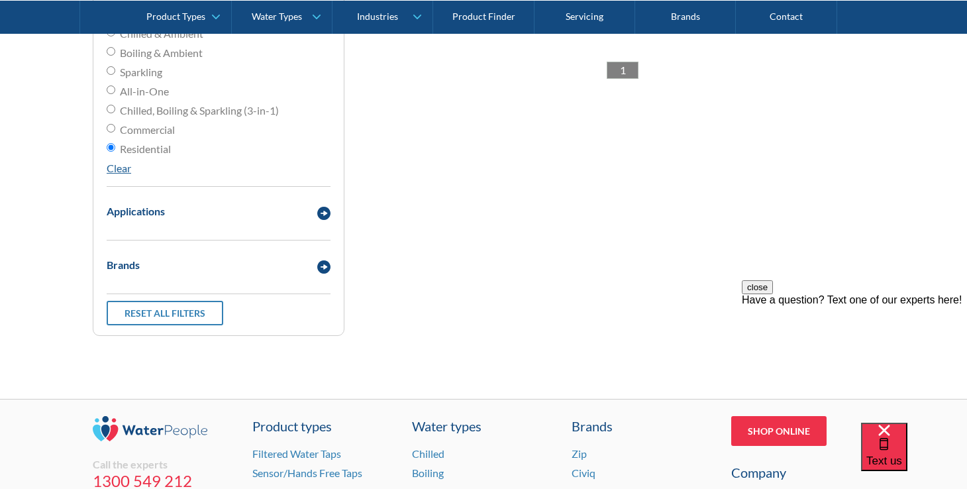
scroll to position [562, 0]
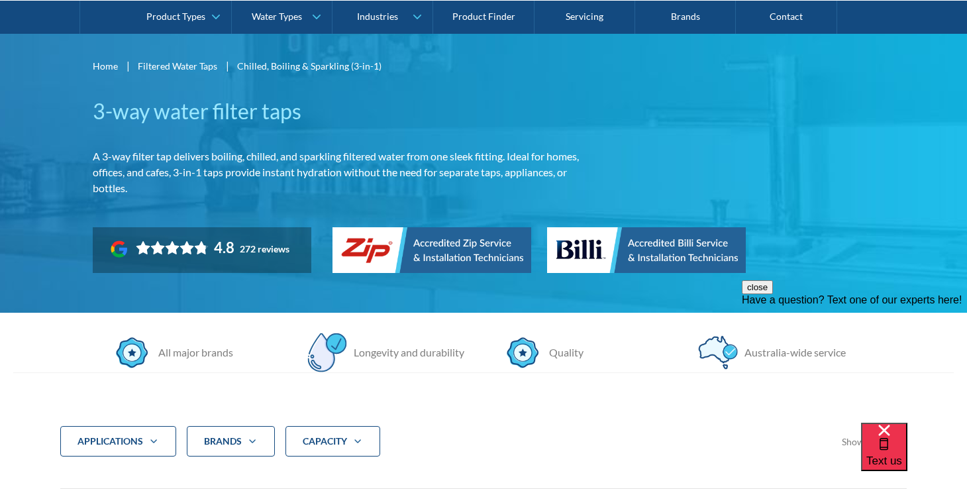
scroll to position [107, 0]
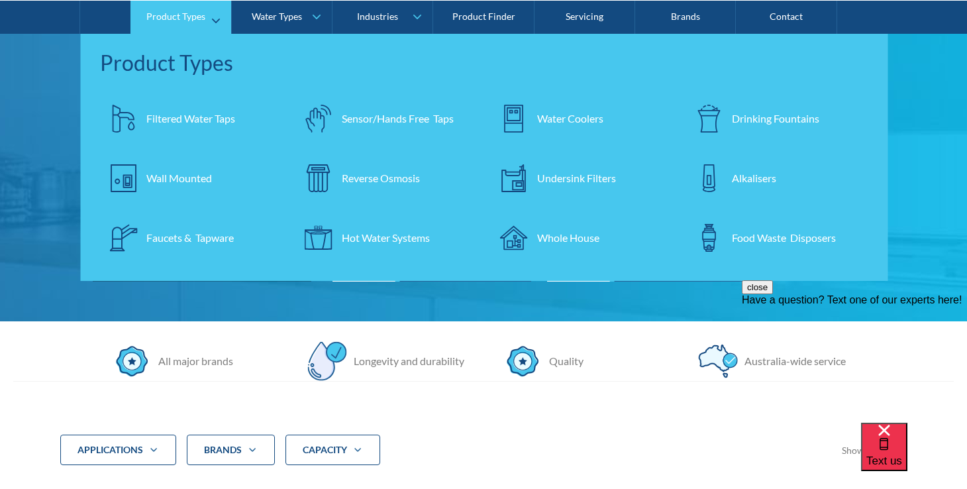
click at [548, 232] on div "Whole House" at bounding box center [568, 237] width 62 height 16
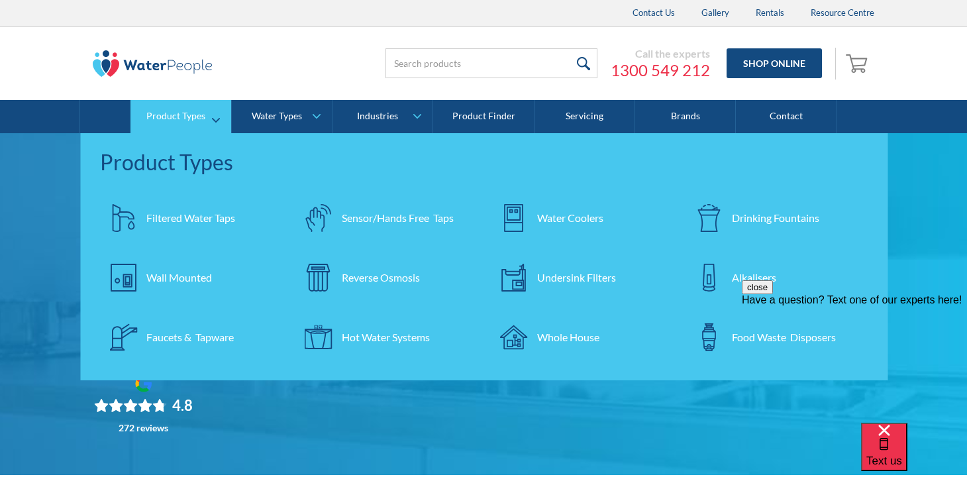
click at [577, 276] on div "Undersink Filters" at bounding box center [576, 278] width 79 height 16
click at [197, 222] on div "Filtered Water Taps" at bounding box center [190, 218] width 89 height 16
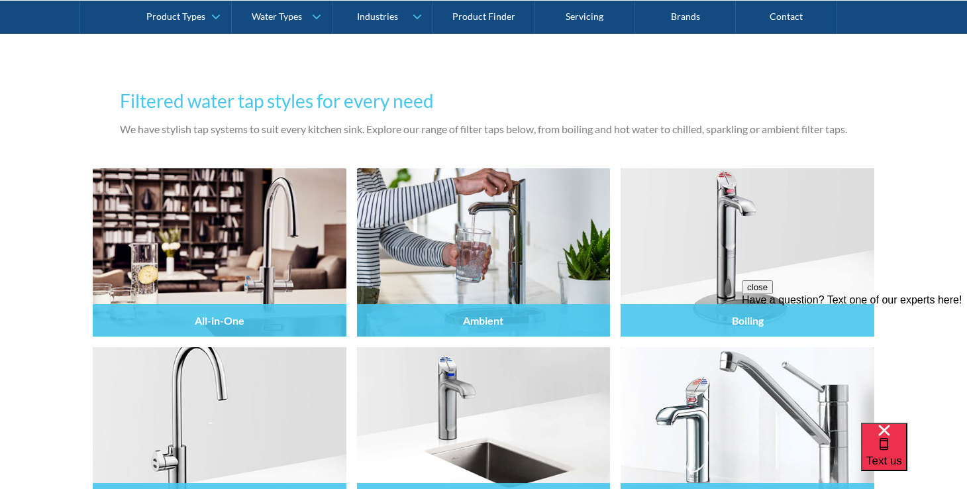
scroll to position [1085, 0]
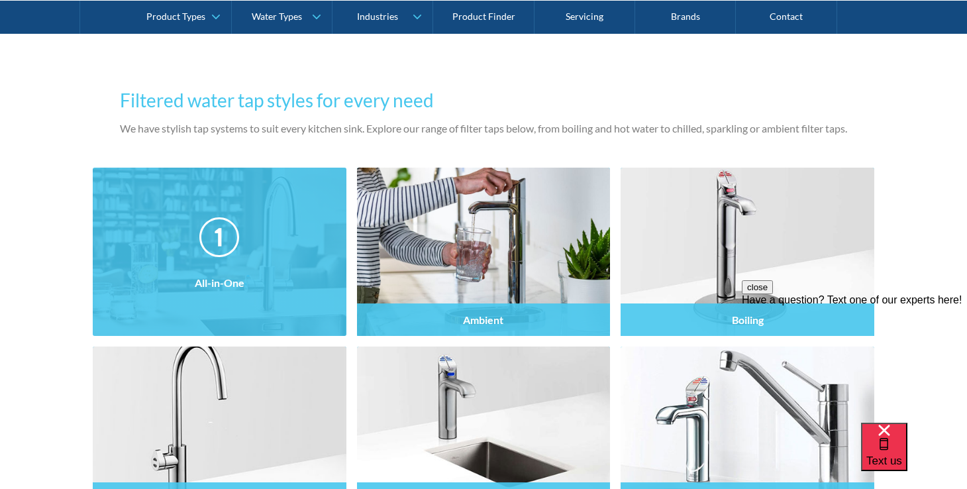
click at [247, 307] on div "All-in-One" at bounding box center [220, 280] width 254 height 112
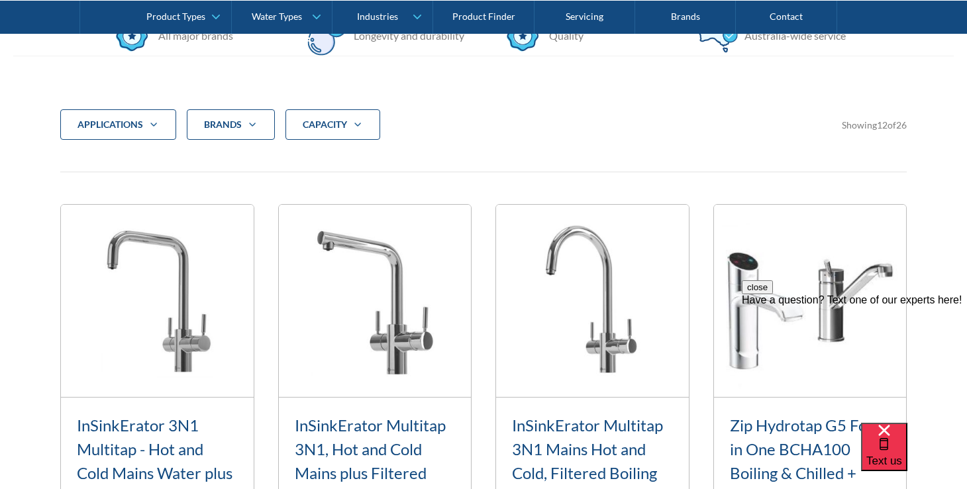
scroll to position [408, 0]
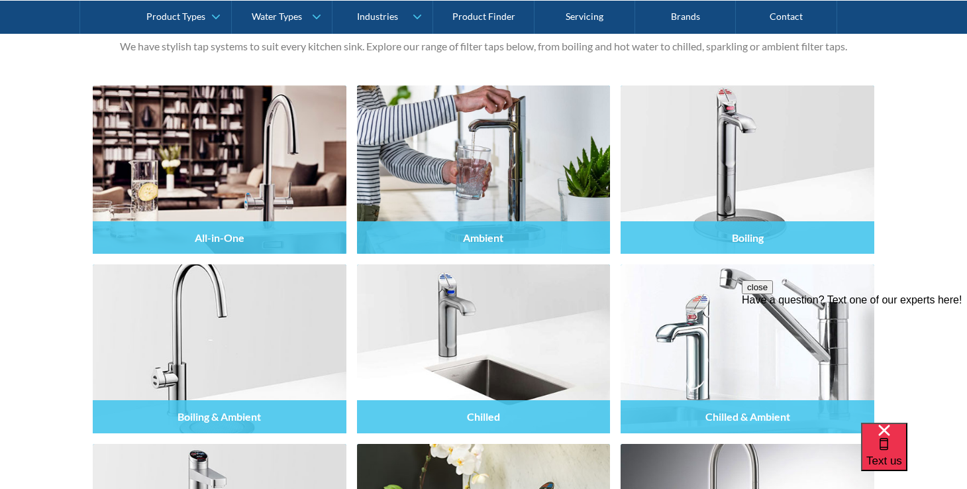
scroll to position [1174, 0]
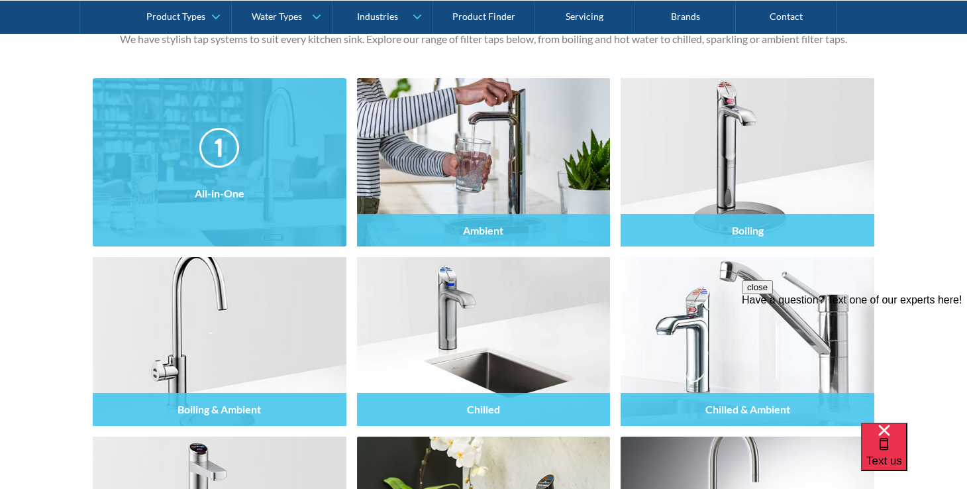
click at [251, 152] on div at bounding box center [220, 173] width 254 height 79
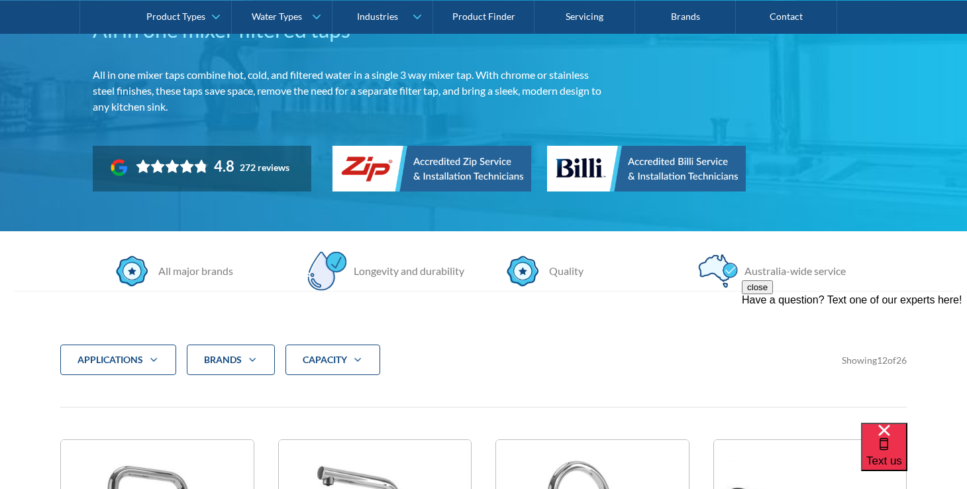
scroll to position [187, 0]
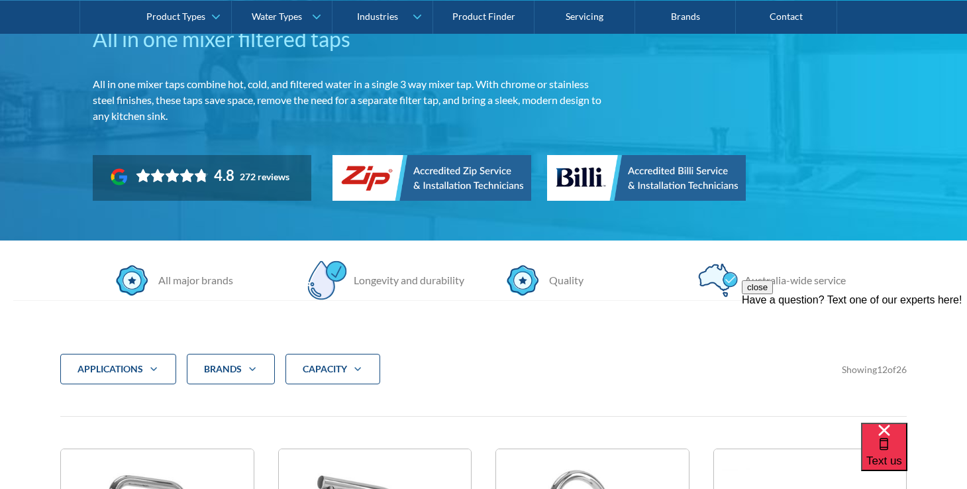
click at [333, 366] on strong "CAPACITY" at bounding box center [325, 368] width 44 height 11
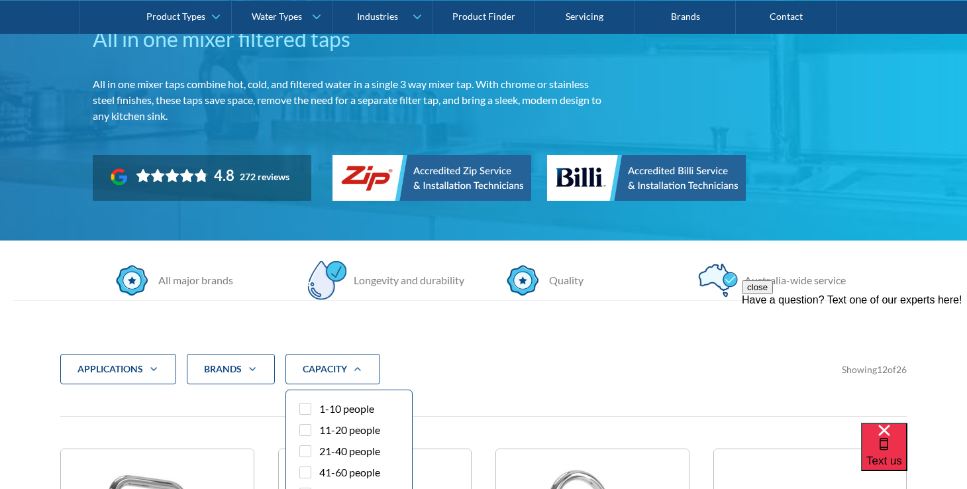
click at [309, 407] on div "Filter 5" at bounding box center [305, 409] width 12 height 12
click at [313, 407] on input "1-10 people" at bounding box center [317, 405] width 9 height 9
checkbox input "true"
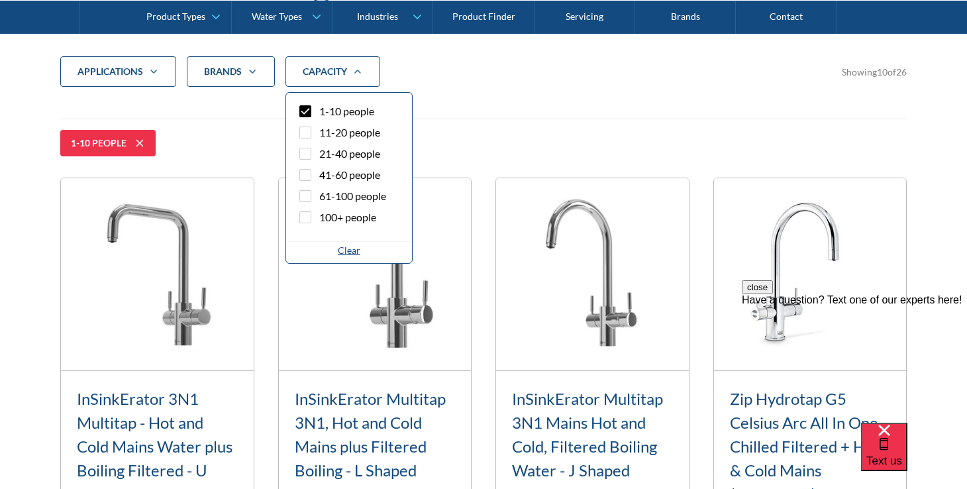
scroll to position [488, 0]
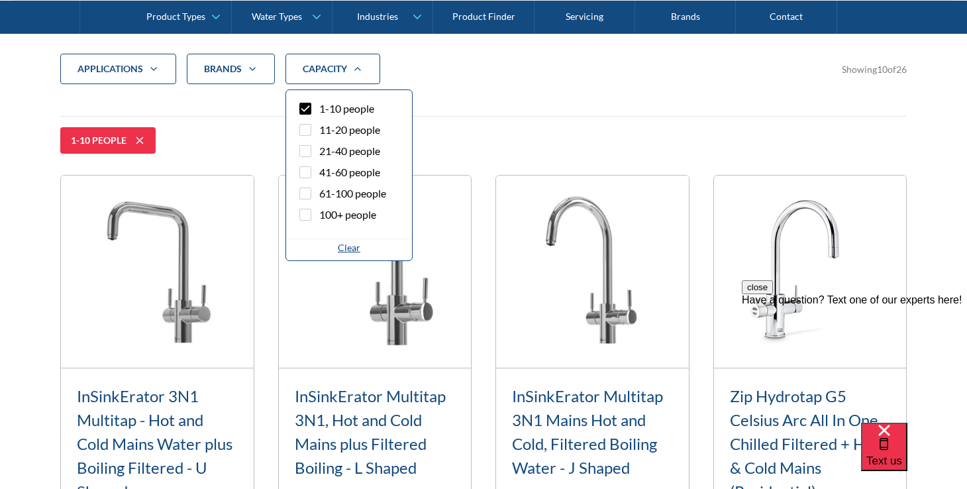
click at [225, 63] on div "Brands" at bounding box center [223, 68] width 38 height 13
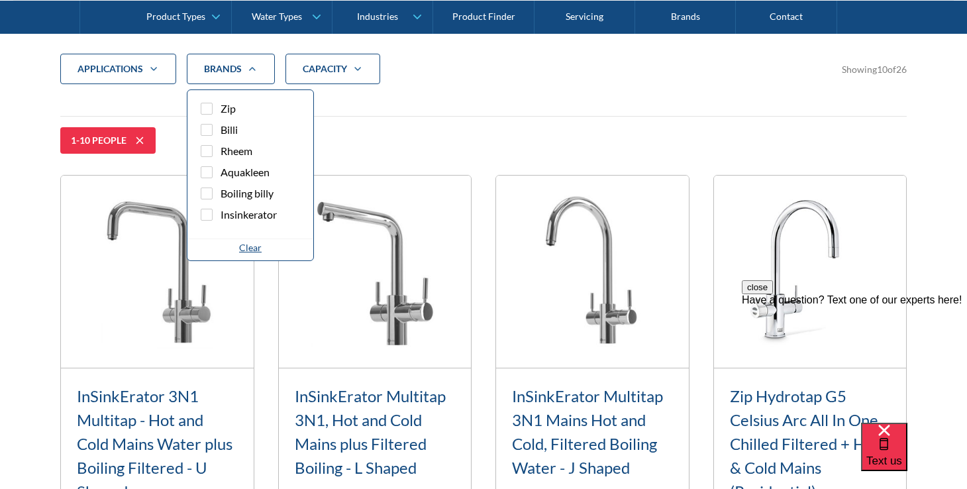
click at [203, 109] on div "Filter 5" at bounding box center [207, 109] width 12 height 12
click at [214, 109] on input "Zip" at bounding box center [218, 105] width 9 height 9
checkbox input "true"
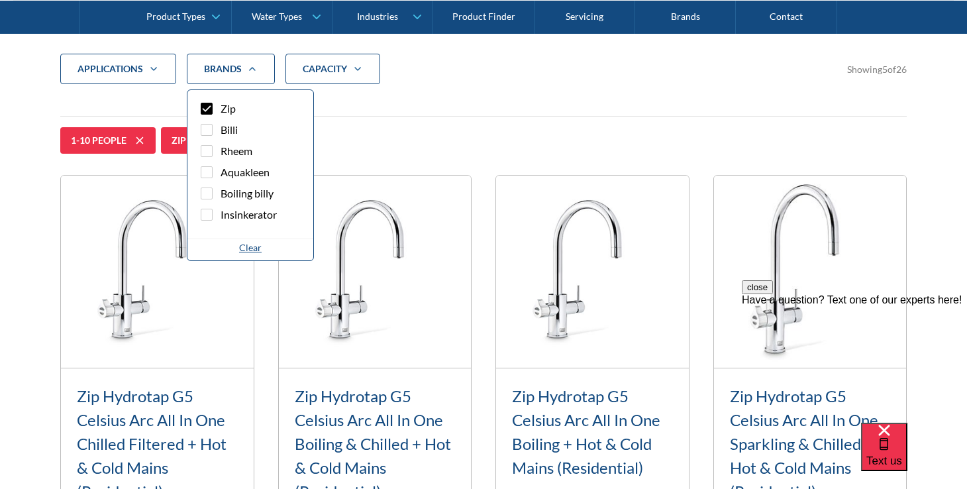
click at [154, 66] on icon "Filter 5" at bounding box center [154, 69] width 16 height 11
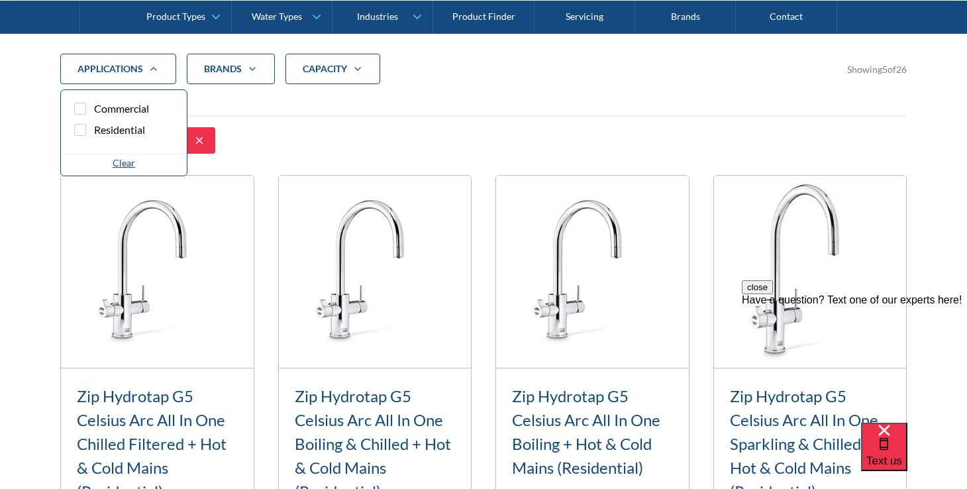
click at [446, 69] on div "applications Commercial Residential Clear Brands Zip Billi Rheem Aquakleen Boil…" at bounding box center [483, 69] width 847 height 30
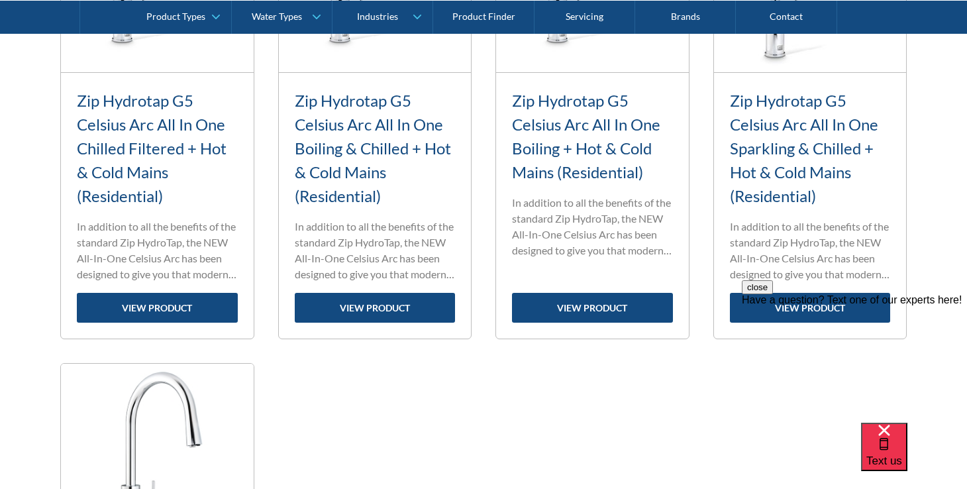
scroll to position [764, 0]
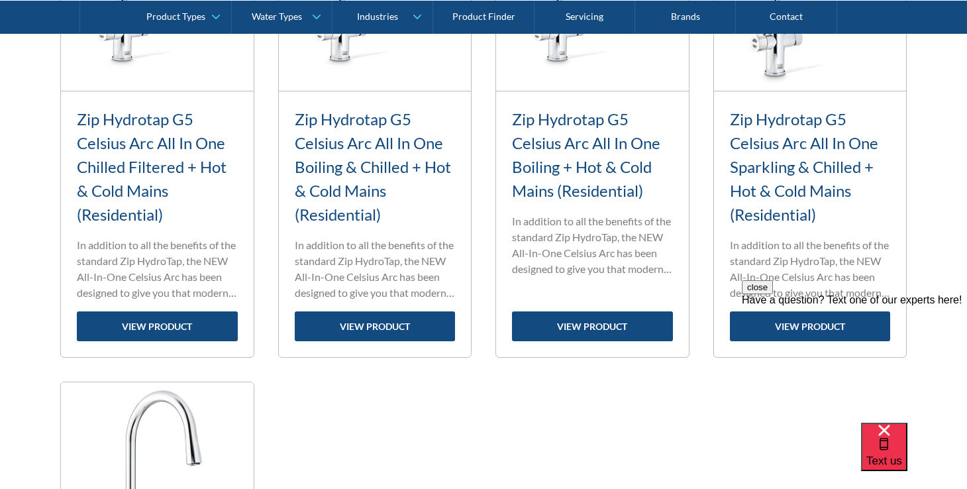
click at [765, 306] on div "close Have a question? Text one of our experts here!" at bounding box center [854, 293] width 225 height 26
click at [768, 201] on div "Zip Hydrotap G5 Celsius Arc All In One Sparkling & Chilled + Hot & Cold Mains (…" at bounding box center [810, 166] width 161 height 119
click at [768, 189] on link "Zip Hydrotap G5 Celsius Arc All In One Sparkling & Chilled + Hot & Cold Mains (…" at bounding box center [804, 166] width 148 height 115
